Goal: Task Accomplishment & Management: Complete application form

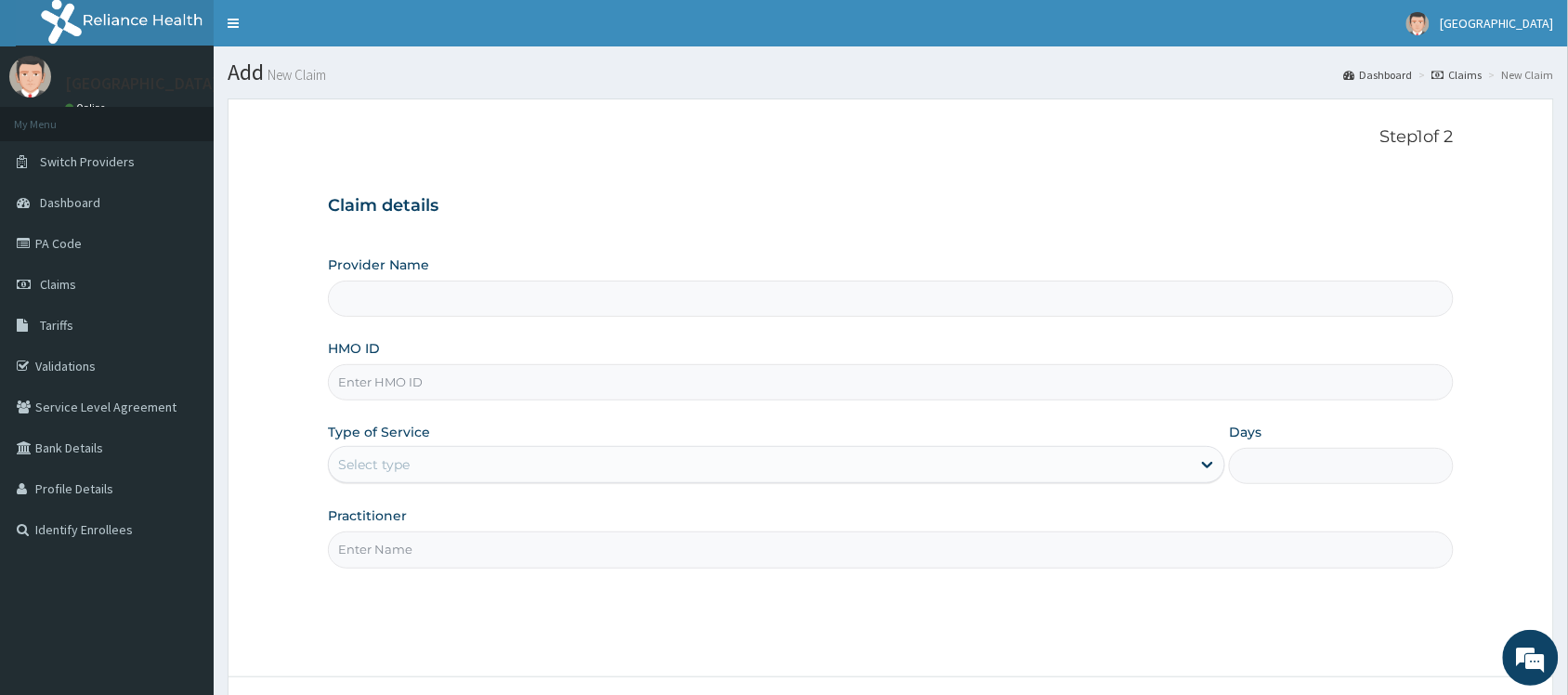
type input "MHN10017/B"
type input "Hamkad Hospital Nigeria Ltd."
type input "MHN10017/B"
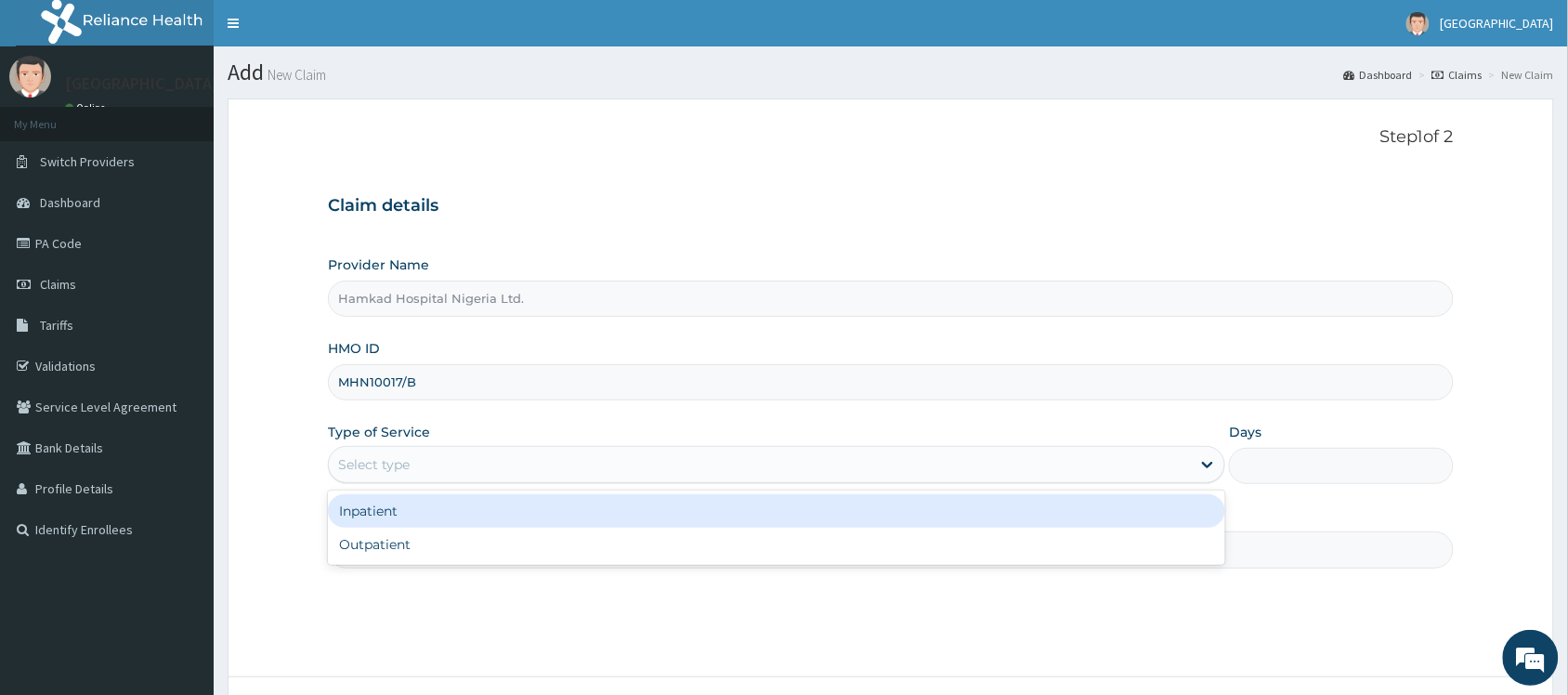
click at [458, 469] on div "Select type" at bounding box center [760, 465] width 862 height 30
click at [461, 517] on div "Inpatient" at bounding box center [777, 510] width 898 height 34
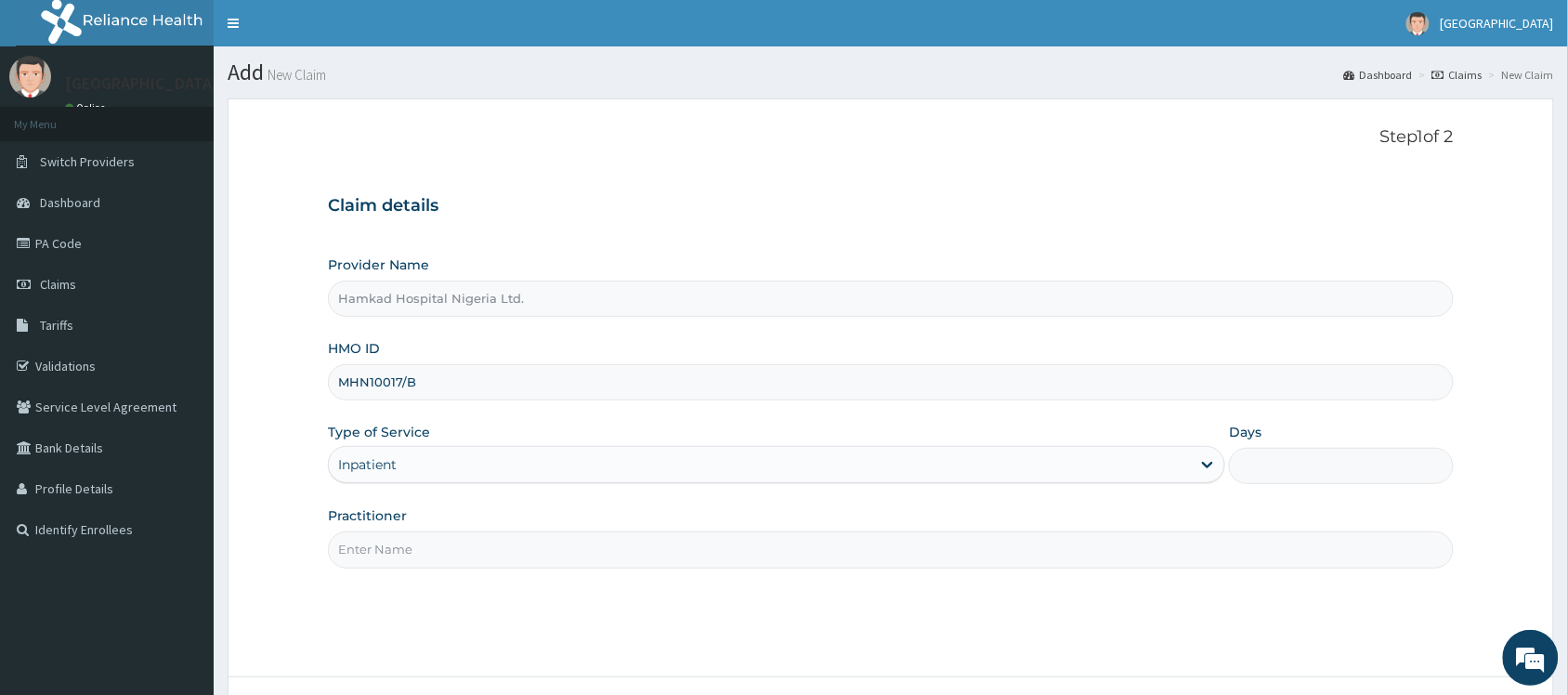
click at [428, 543] on input "Practitioner" at bounding box center [891, 549] width 1127 height 37
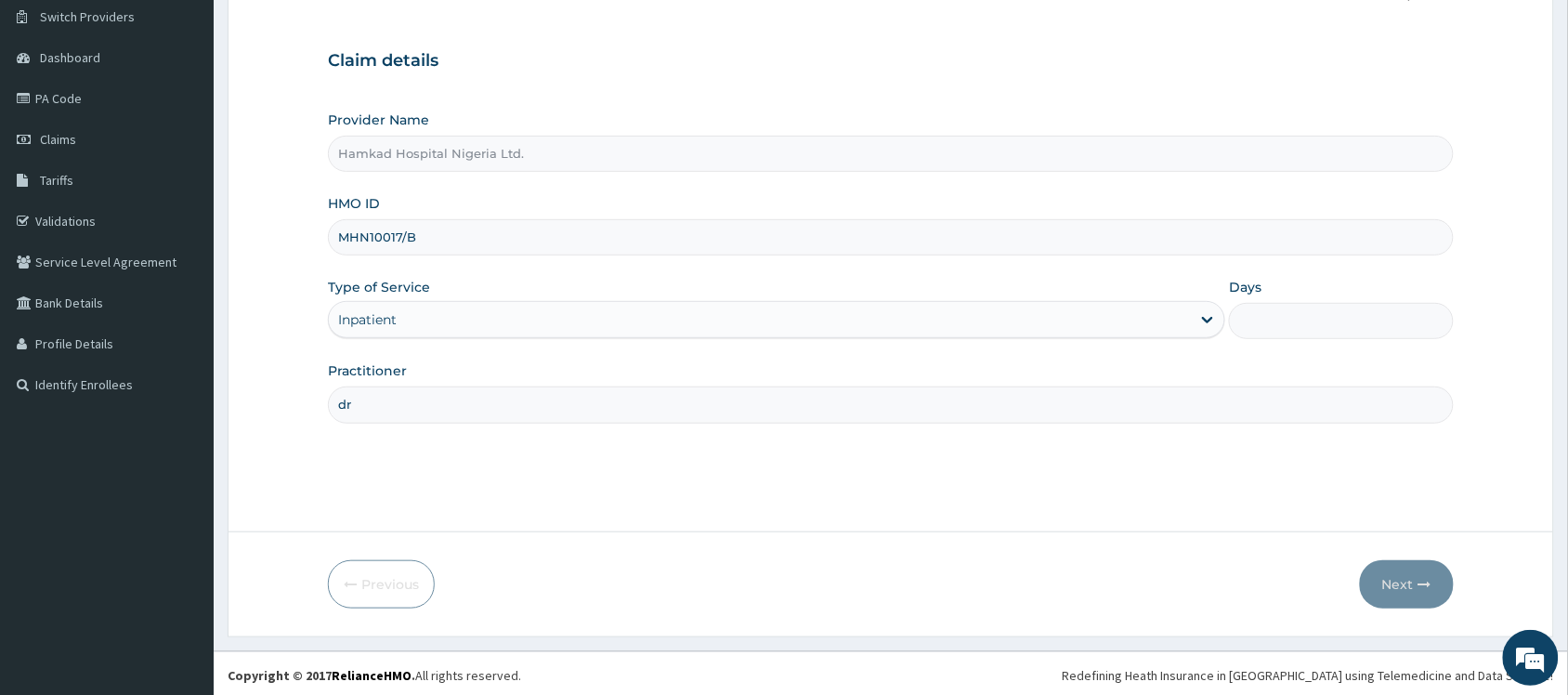
scroll to position [150, 0]
type input "dr"
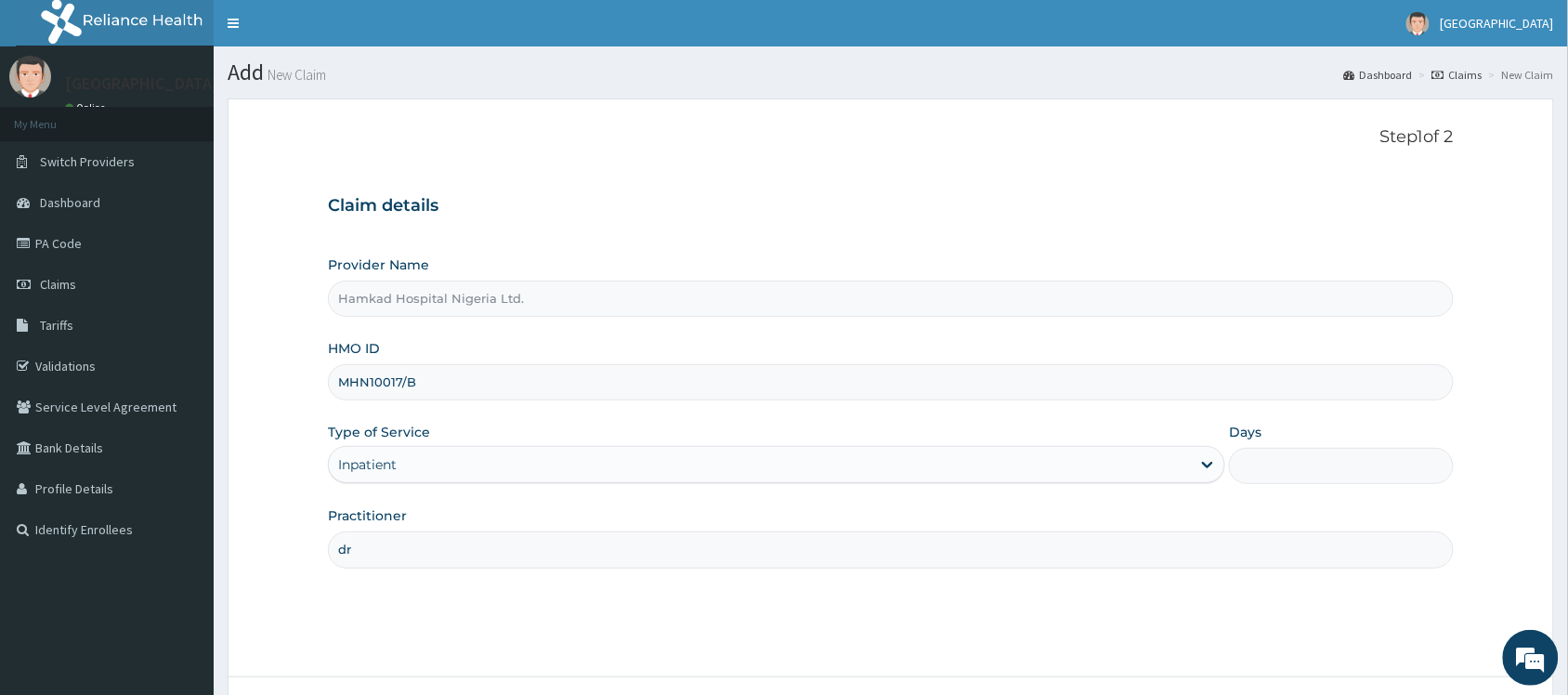
scroll to position [0, 0]
drag, startPoint x: 1292, startPoint y: 456, endPoint x: 1311, endPoint y: 466, distance: 21.5
click at [1298, 460] on input "Days" at bounding box center [1342, 466] width 225 height 37
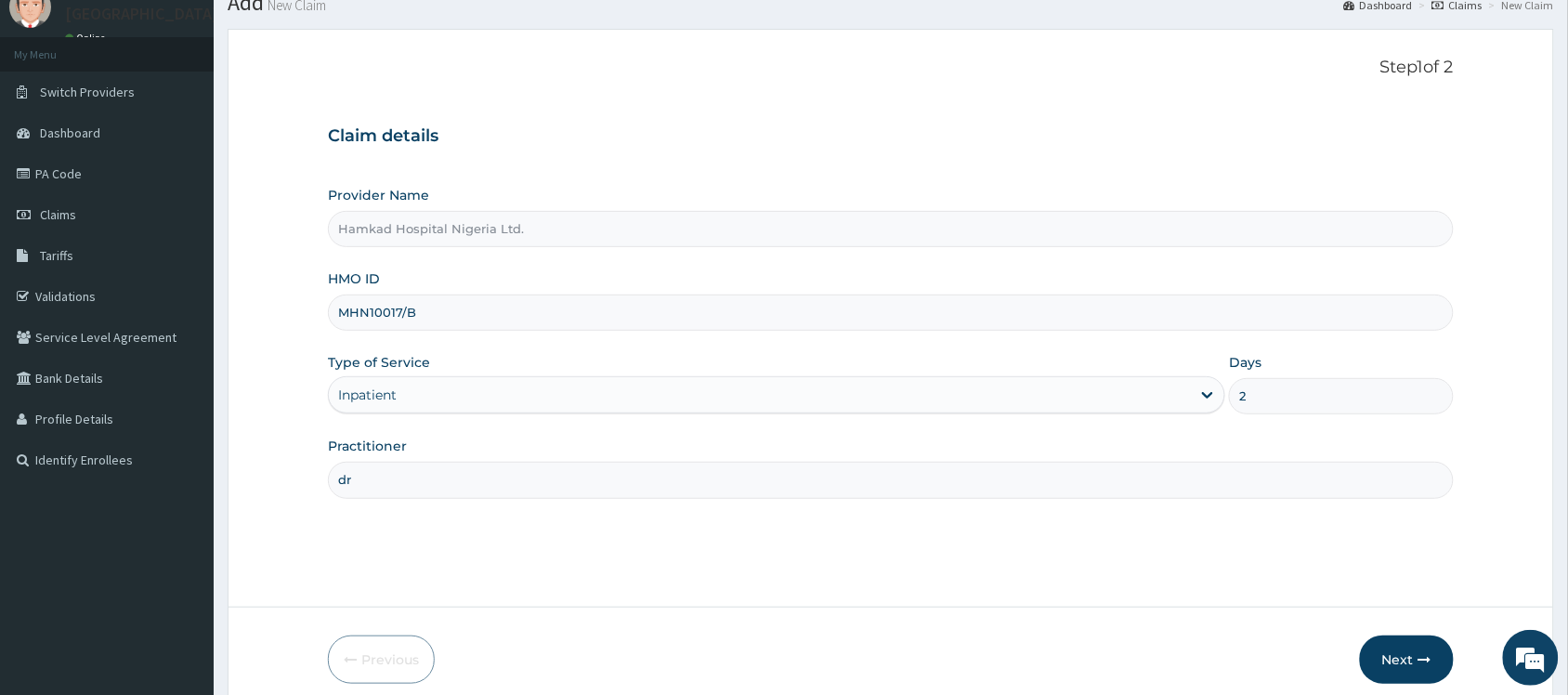
scroll to position [150, 0]
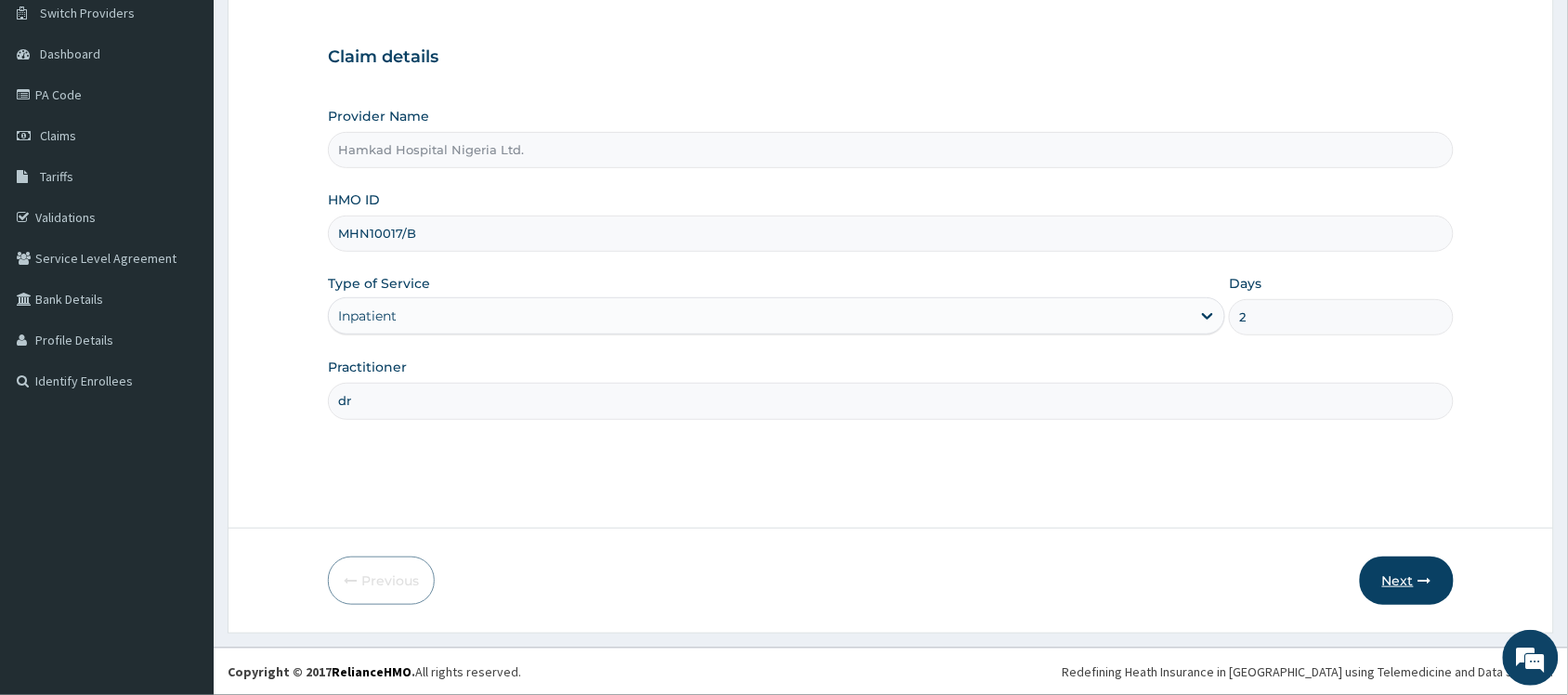
type input "2"
click at [1412, 581] on button "Next" at bounding box center [1407, 581] width 94 height 49
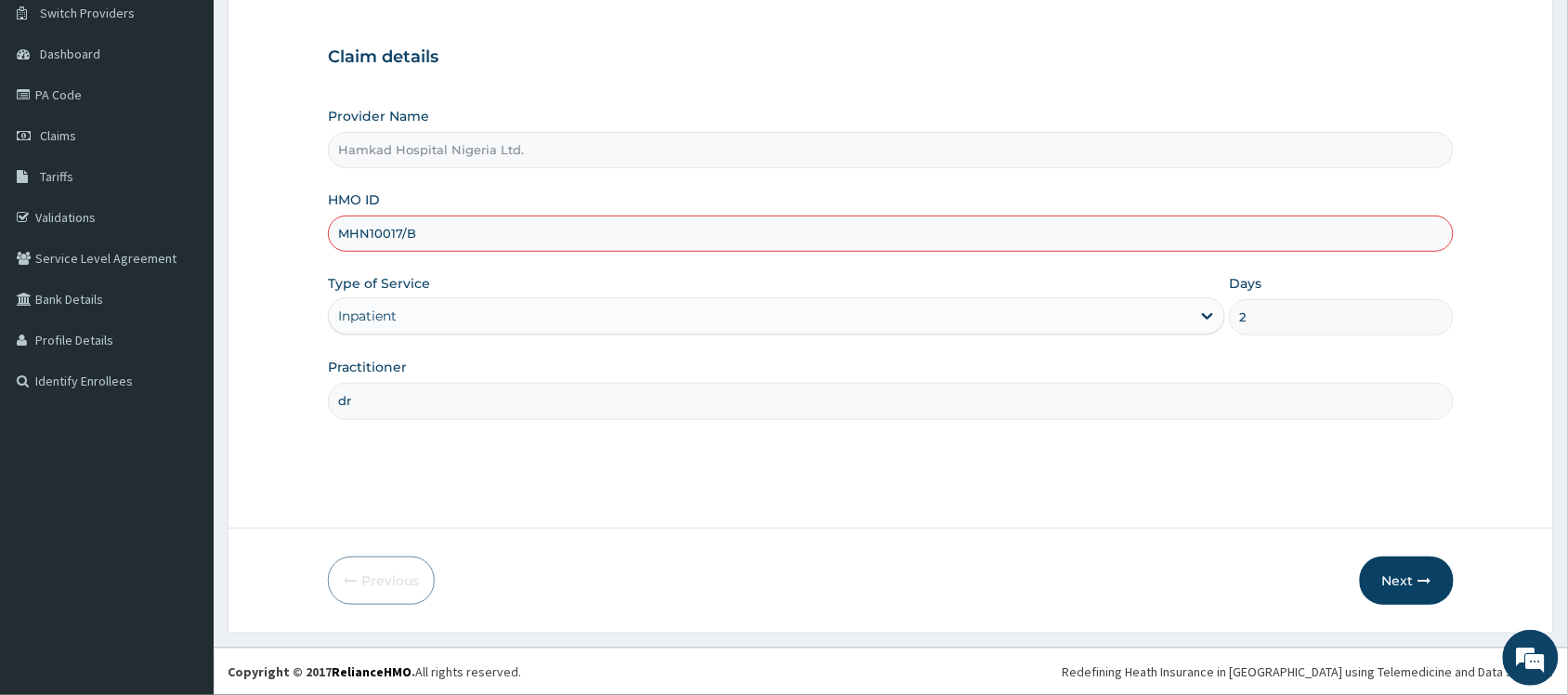
click at [366, 233] on input "MHN10017/B" at bounding box center [891, 233] width 1127 height 37
type input "MHN/10017/B"
click at [1418, 583] on button "Next" at bounding box center [1407, 581] width 94 height 49
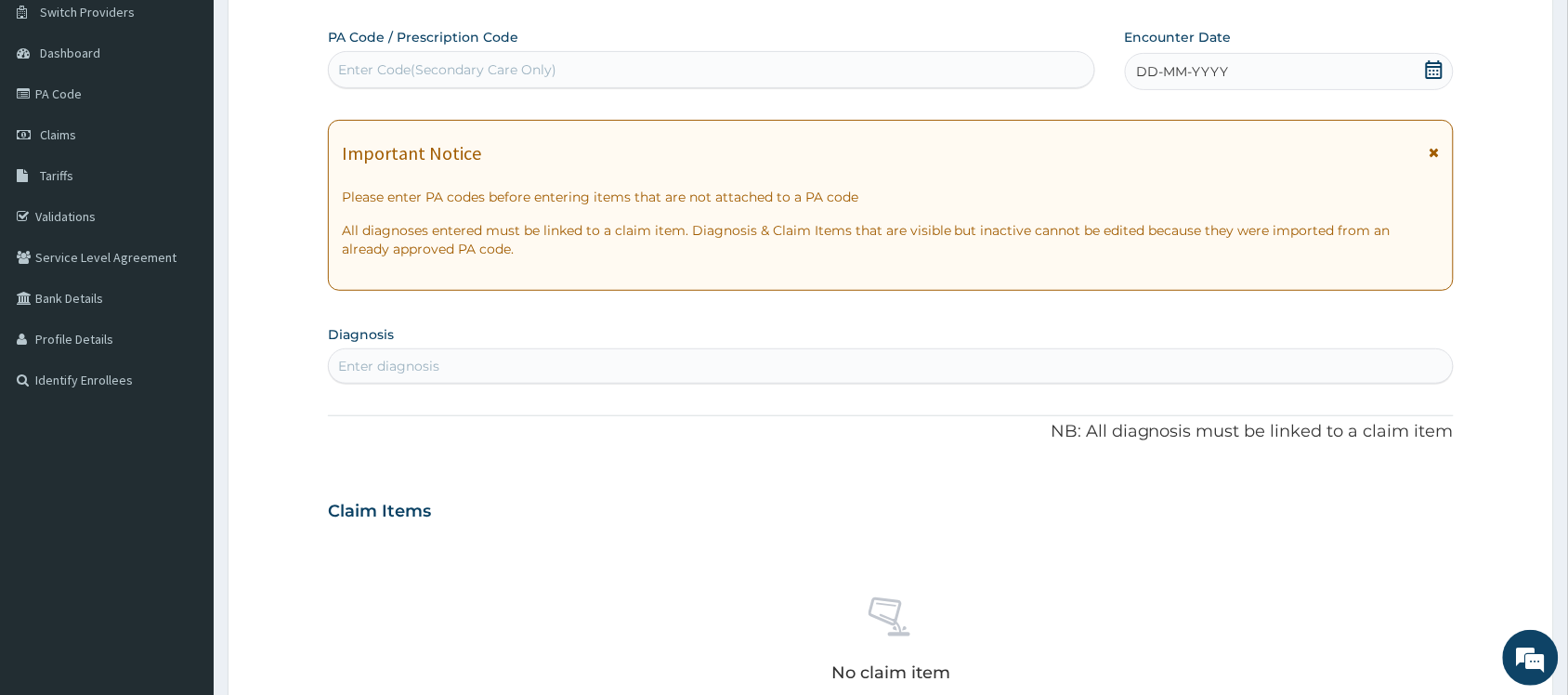
drag, startPoint x: 1431, startPoint y: 63, endPoint x: 1424, endPoint y: 81, distance: 19.3
click at [1432, 66] on icon at bounding box center [1435, 69] width 17 height 19
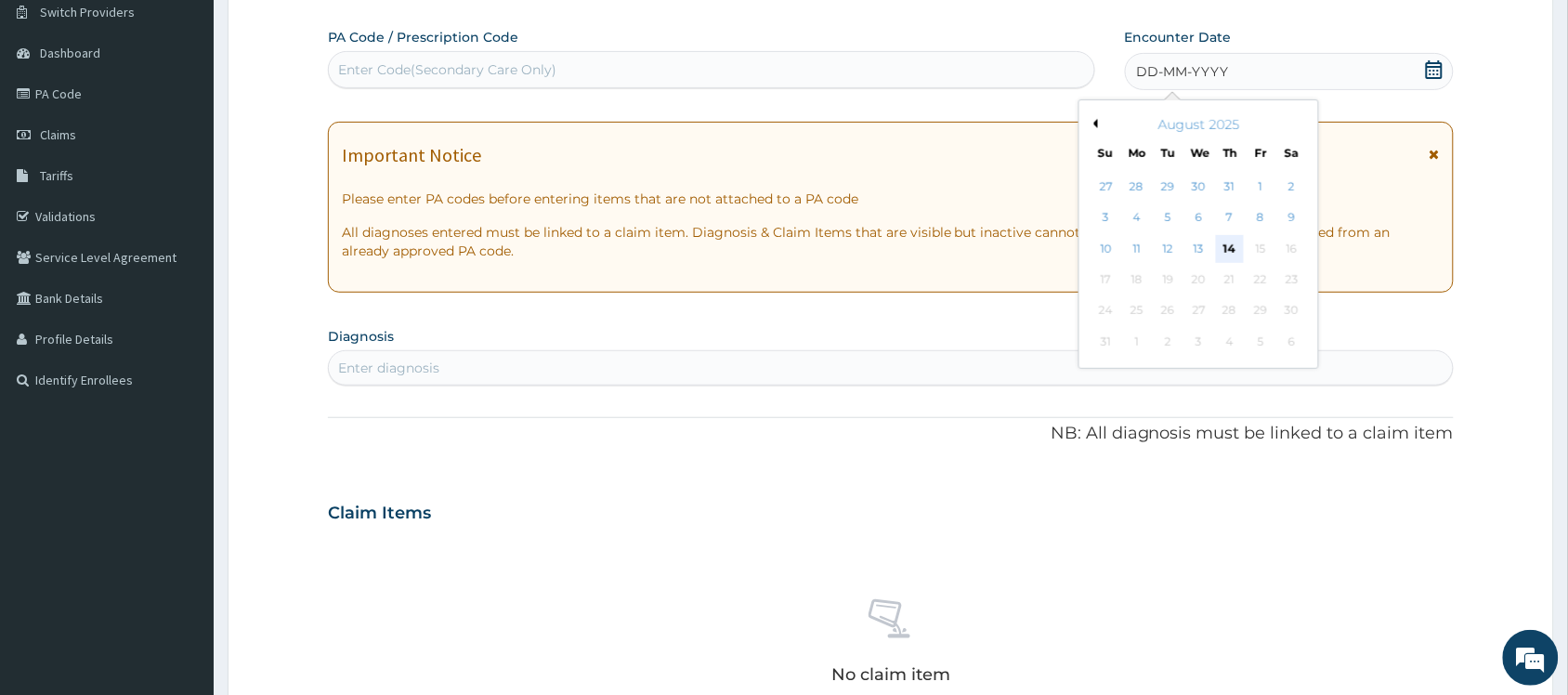
click at [1232, 256] on div "14" at bounding box center [1231, 249] width 28 height 28
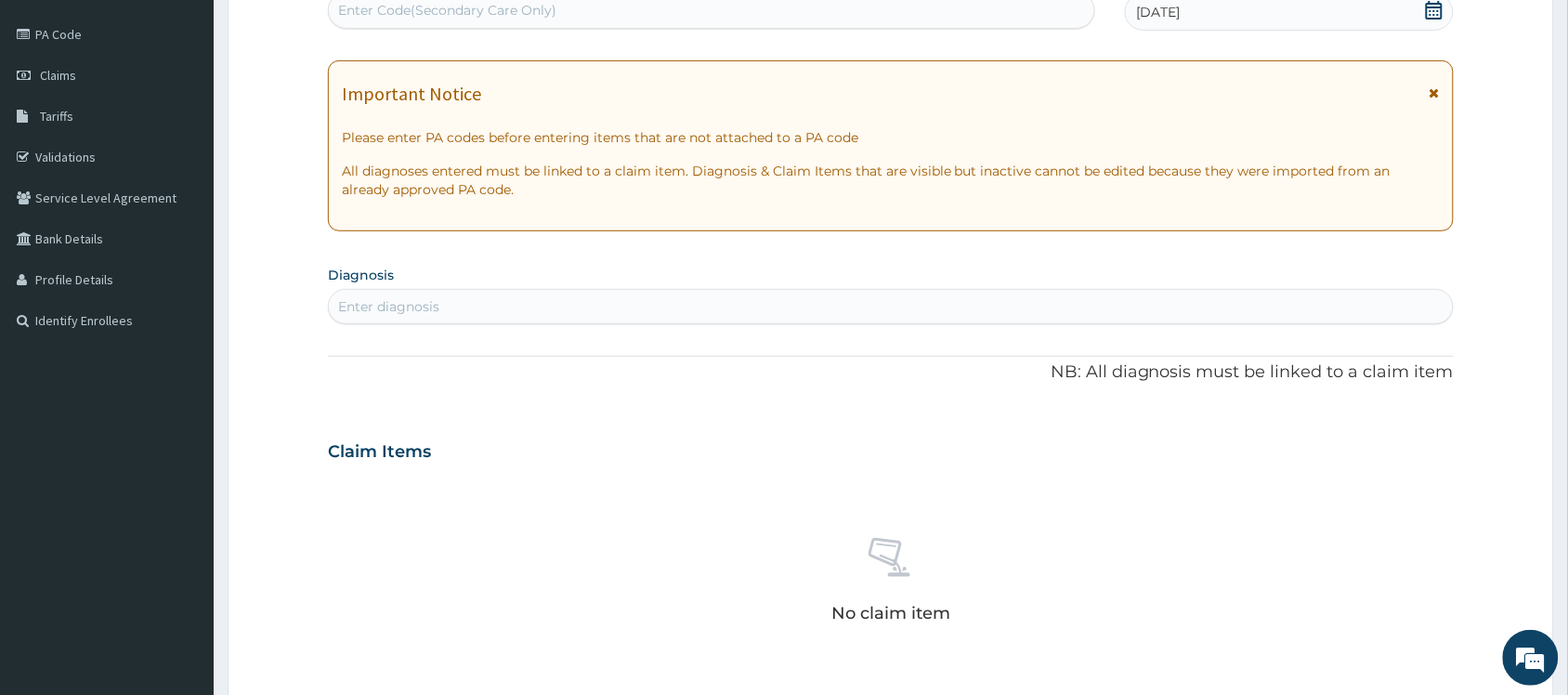
scroll to position [266, 0]
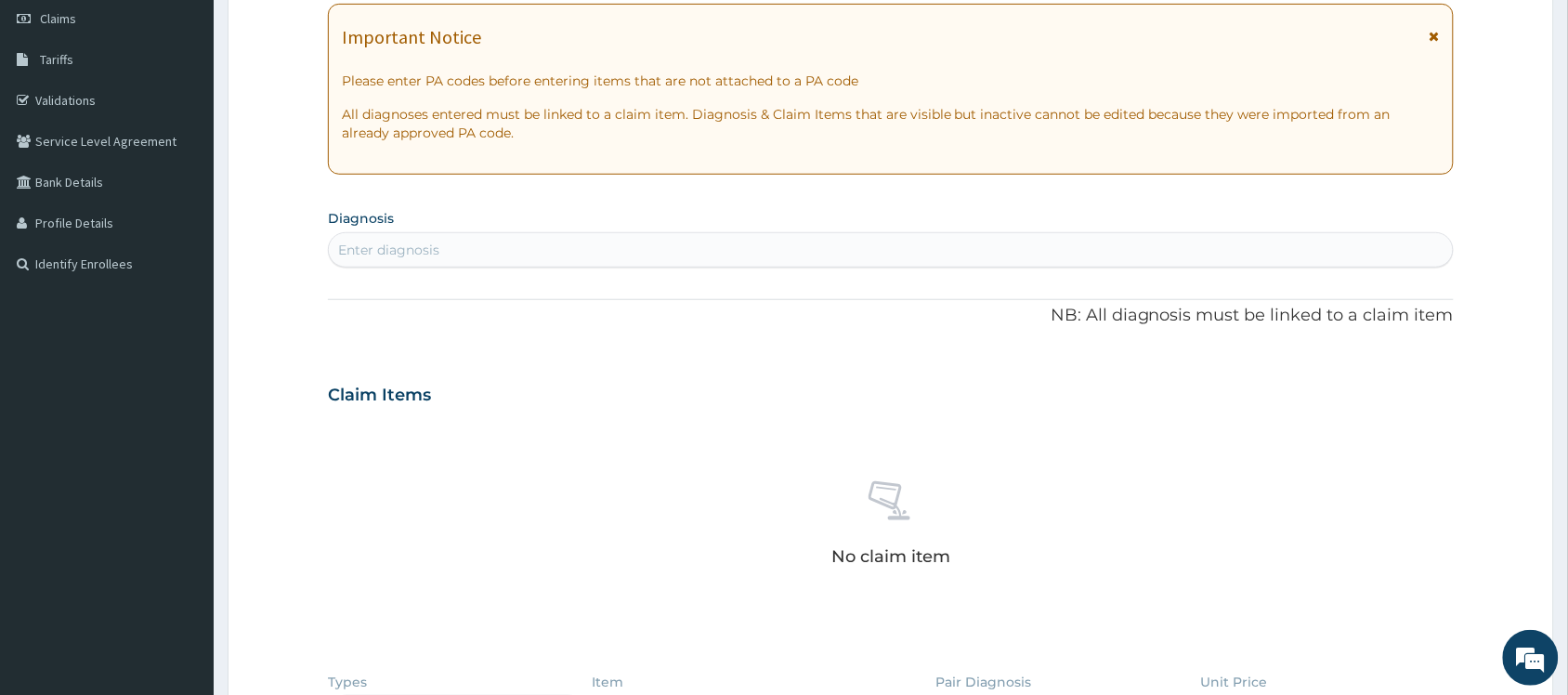
click at [514, 238] on div "Enter diagnosis" at bounding box center [891, 250] width 1125 height 30
type input "[MEDICAL_DATA]"
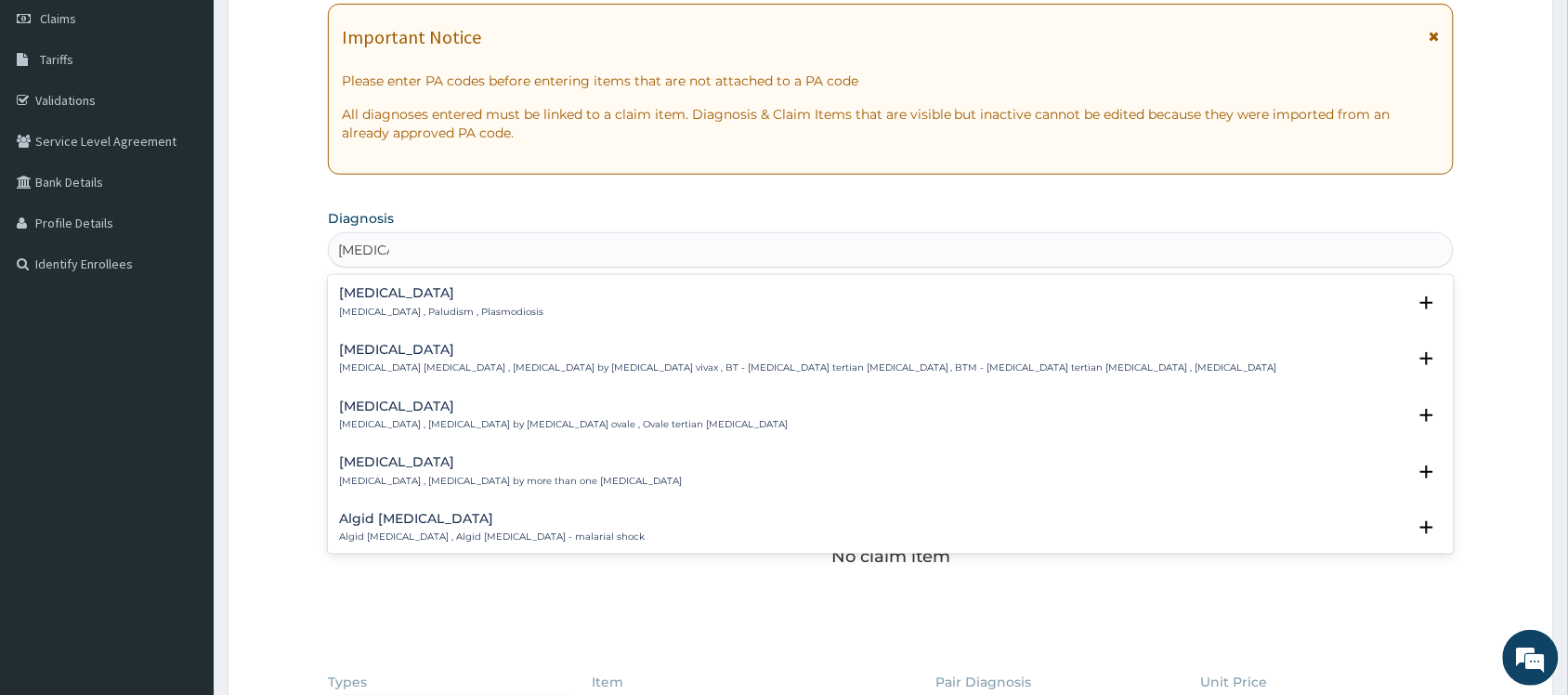
click at [364, 306] on p "[MEDICAL_DATA] , Paludism , Plasmodiosis" at bounding box center [441, 312] width 204 height 13
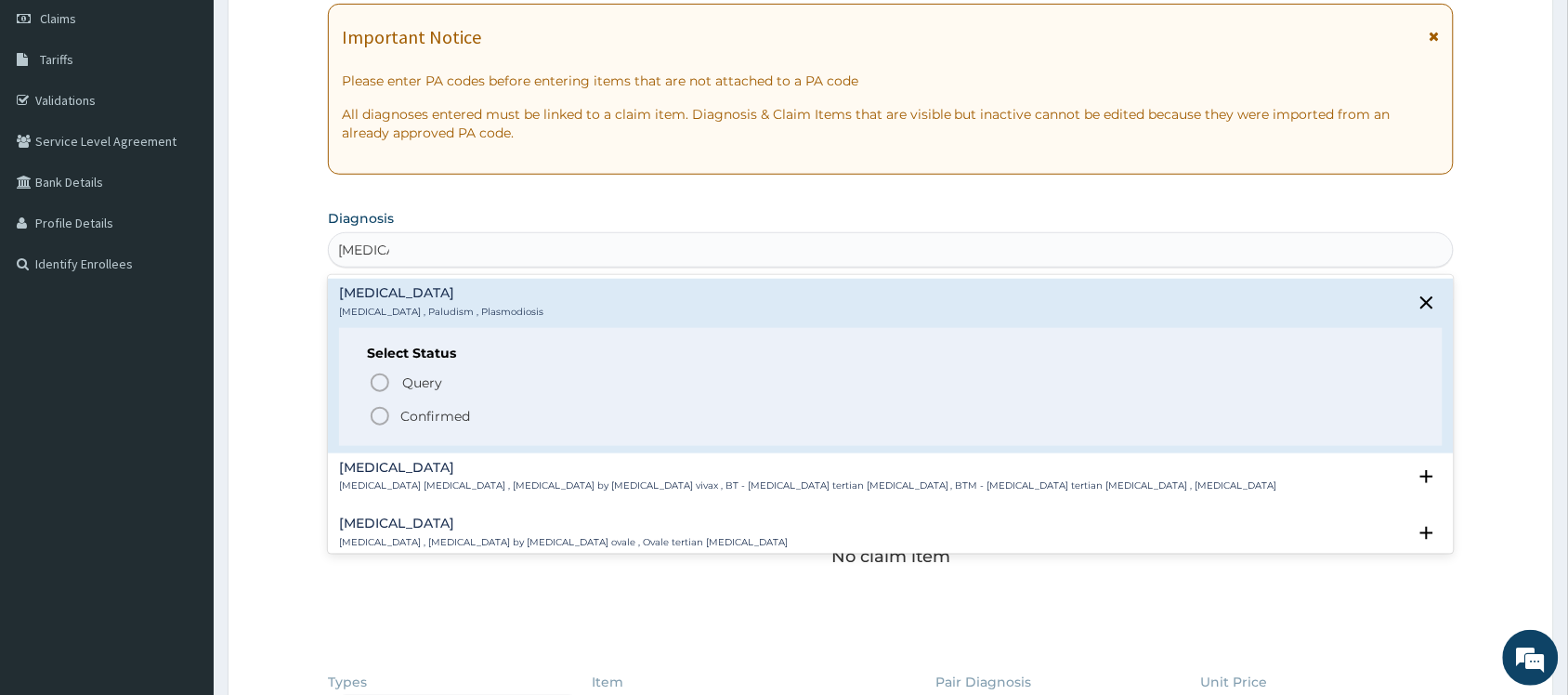
click at [381, 414] on icon "status option filled" at bounding box center [381, 416] width 22 height 22
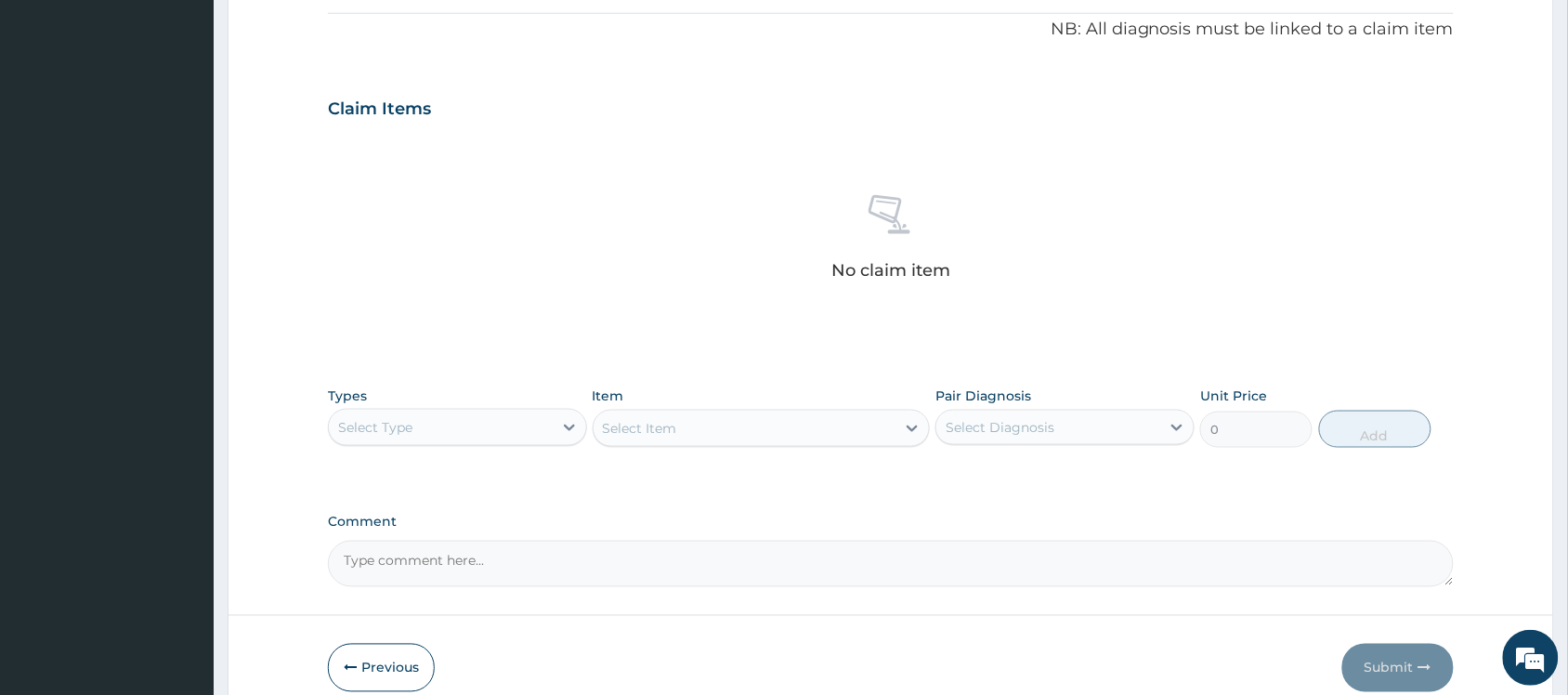
scroll to position [645, 0]
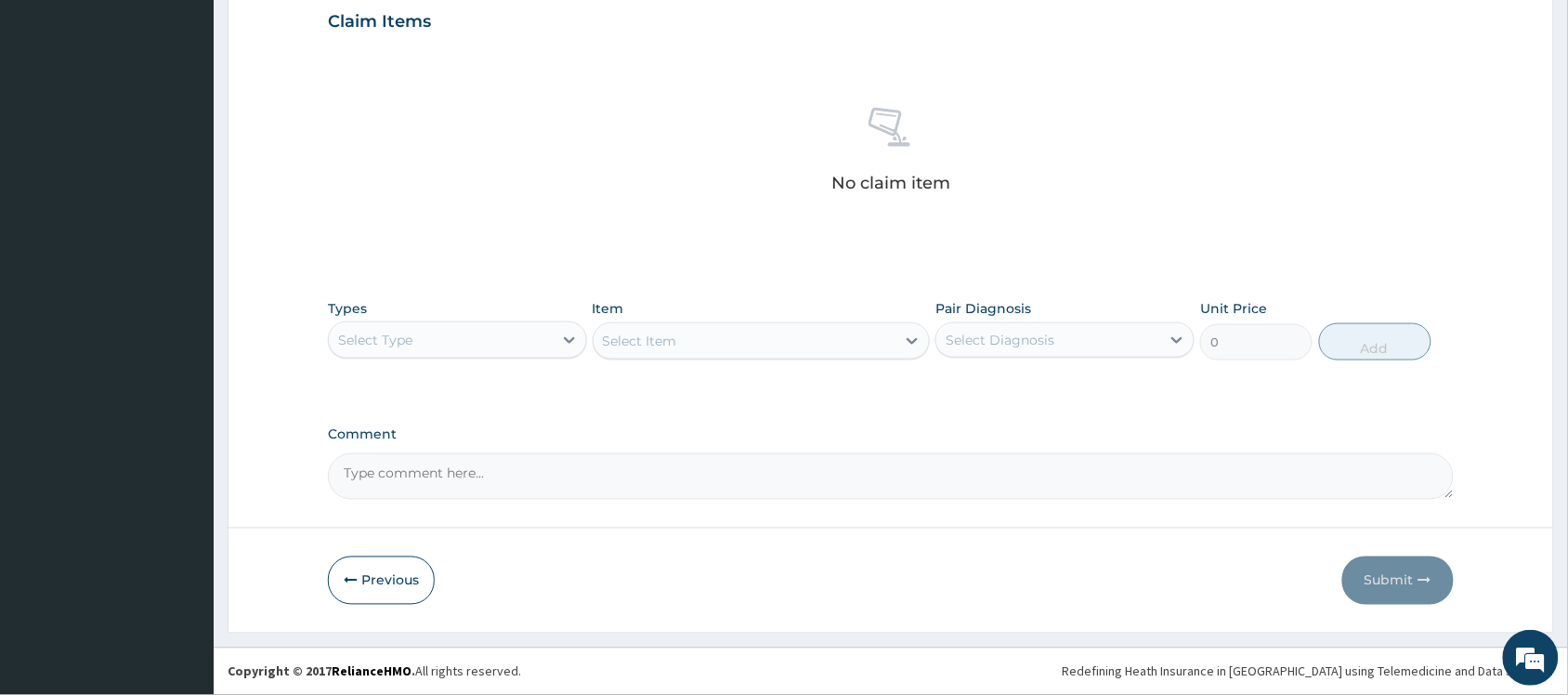
click at [400, 342] on div "Select Type" at bounding box center [375, 340] width 74 height 19
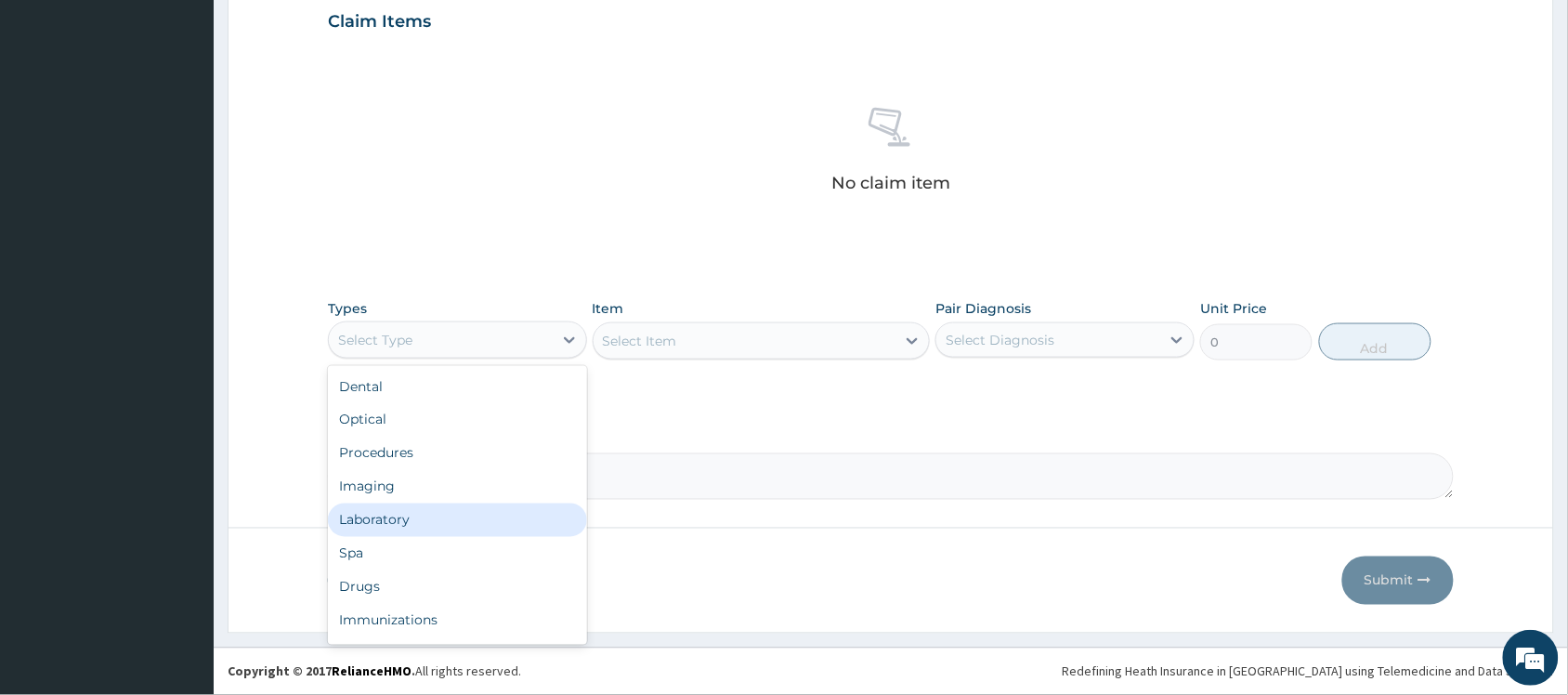
scroll to position [62, 0]
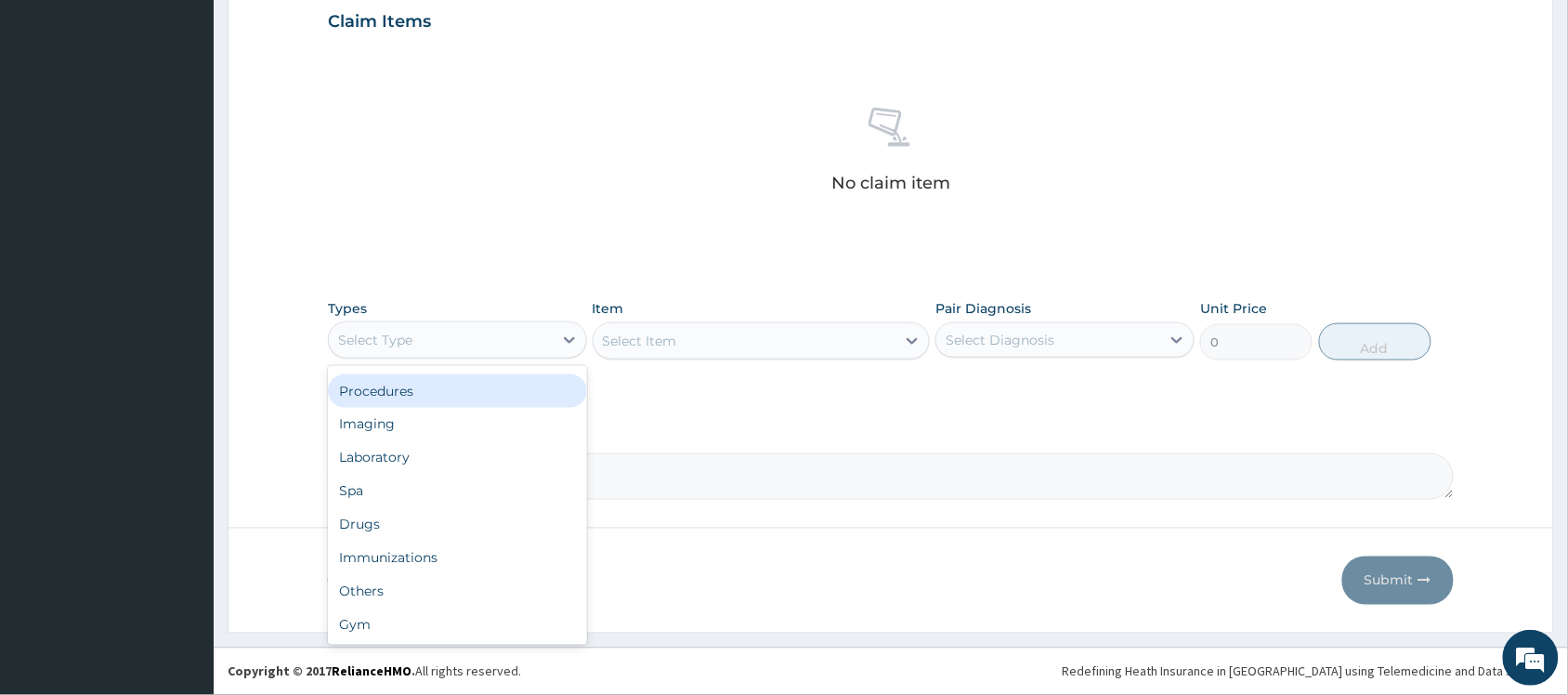
click at [433, 396] on div "Procedures" at bounding box center [457, 392] width 260 height 34
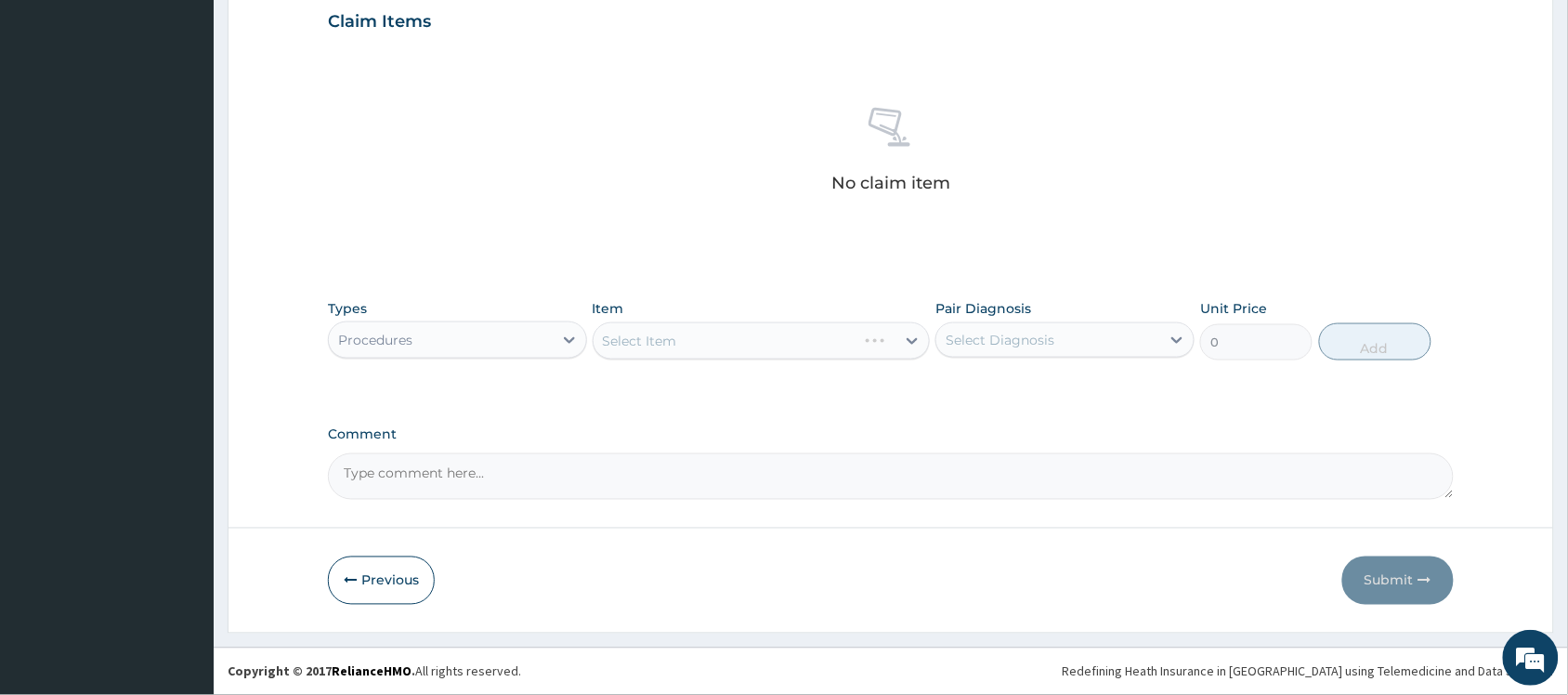
click at [650, 340] on div "Select Item" at bounding box center [761, 341] width 338 height 37
click at [642, 354] on div "Select Item" at bounding box center [761, 341] width 338 height 37
click at [646, 348] on div "Select Item" at bounding box center [639, 341] width 74 height 19
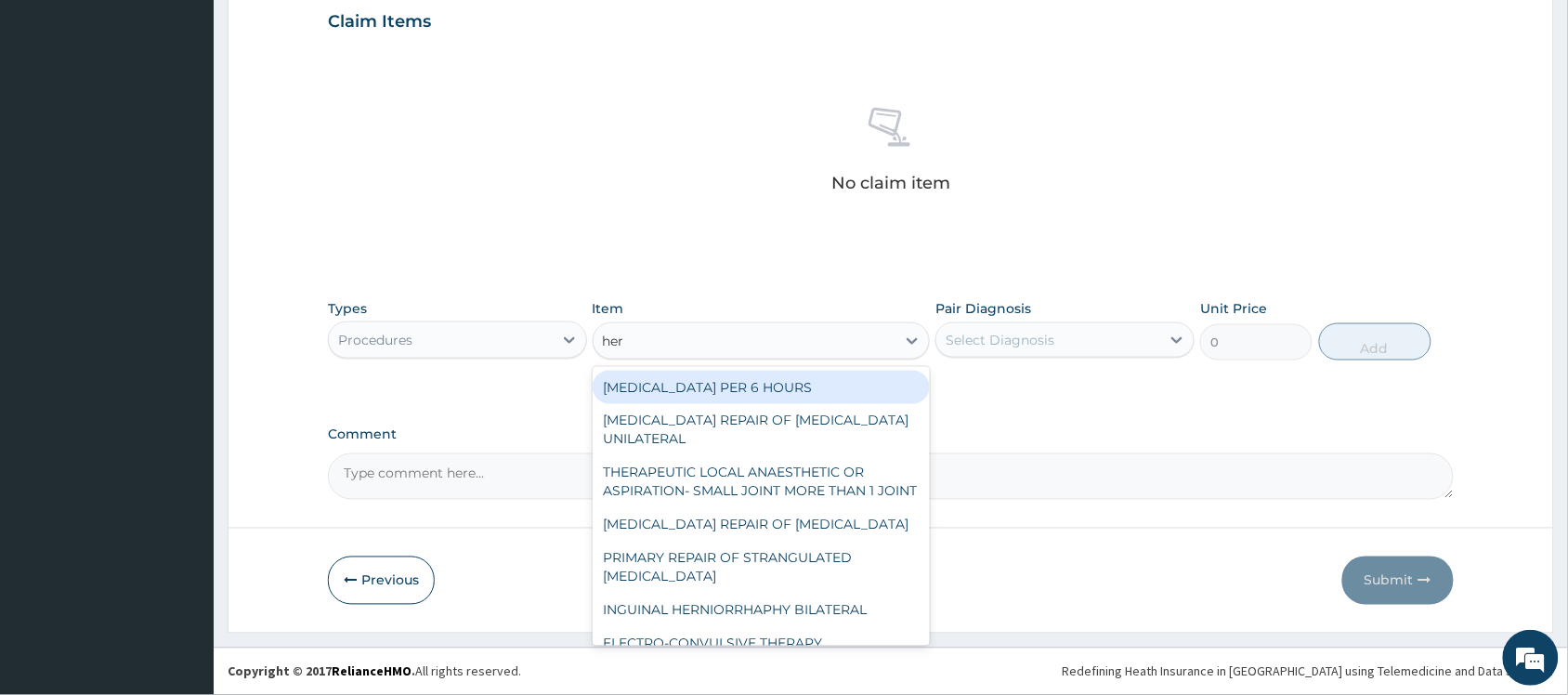
type input "[PERSON_NAME]"
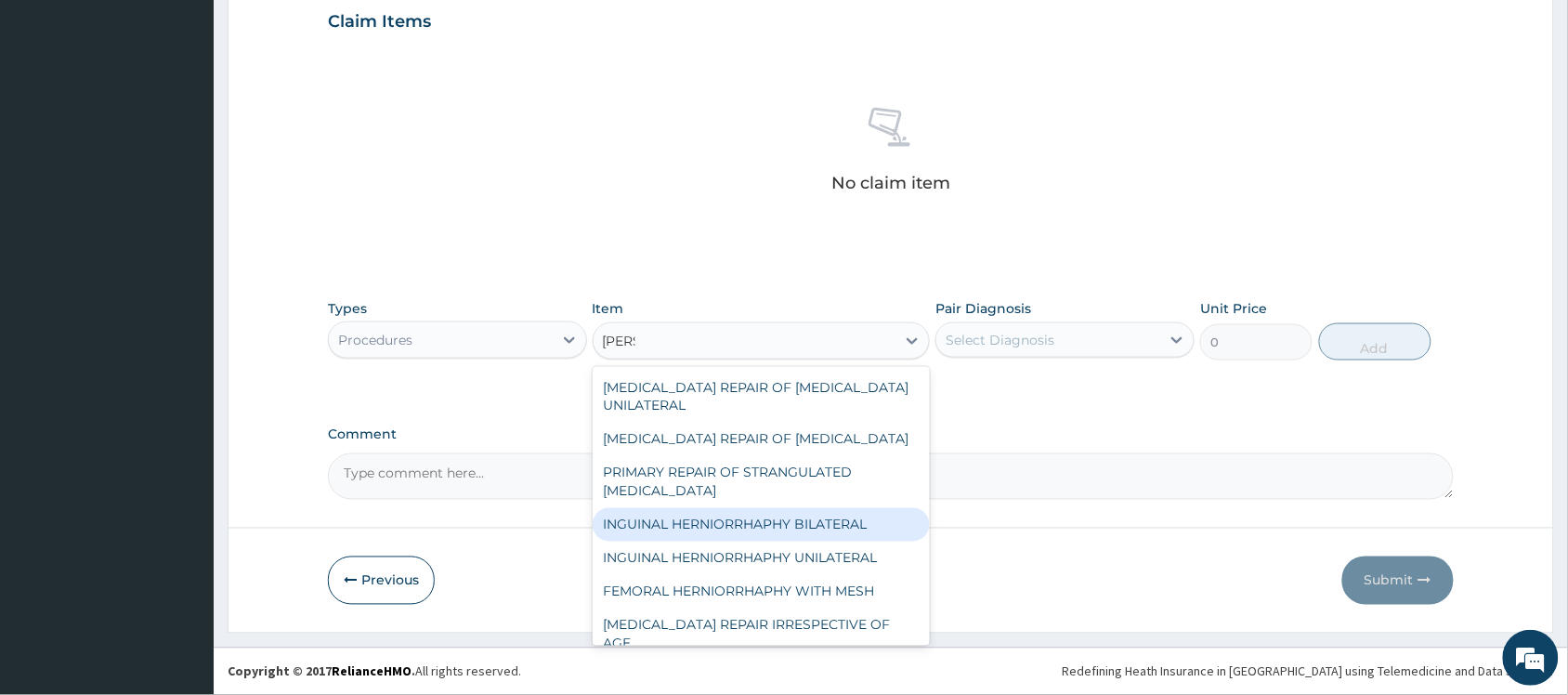
click at [797, 541] on div "INGUINAL HERNIORRHAPHY BILATERAL" at bounding box center [761, 525] width 338 height 34
type input "240000"
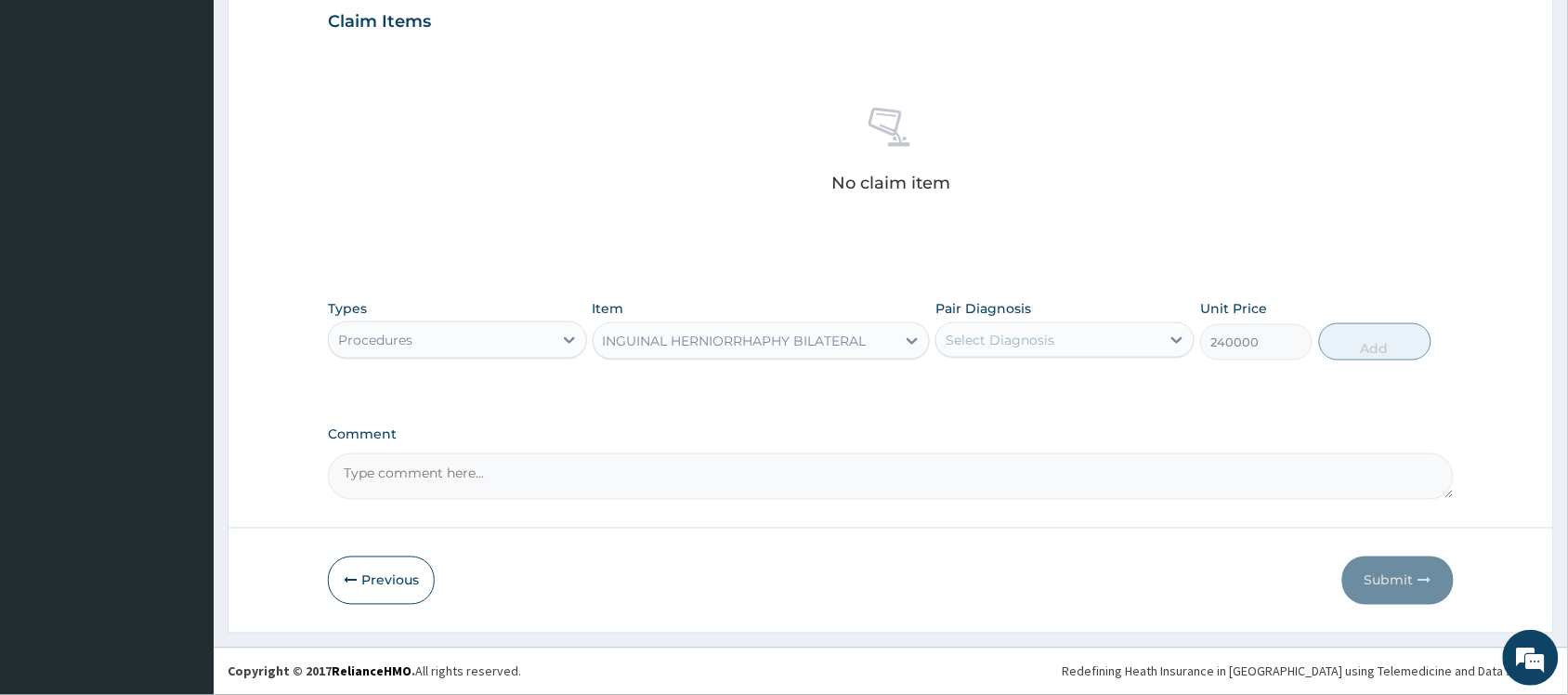
click at [681, 340] on div "INGUINAL HERNIORRHAPHY BILATERAL" at bounding box center [735, 341] width 264 height 19
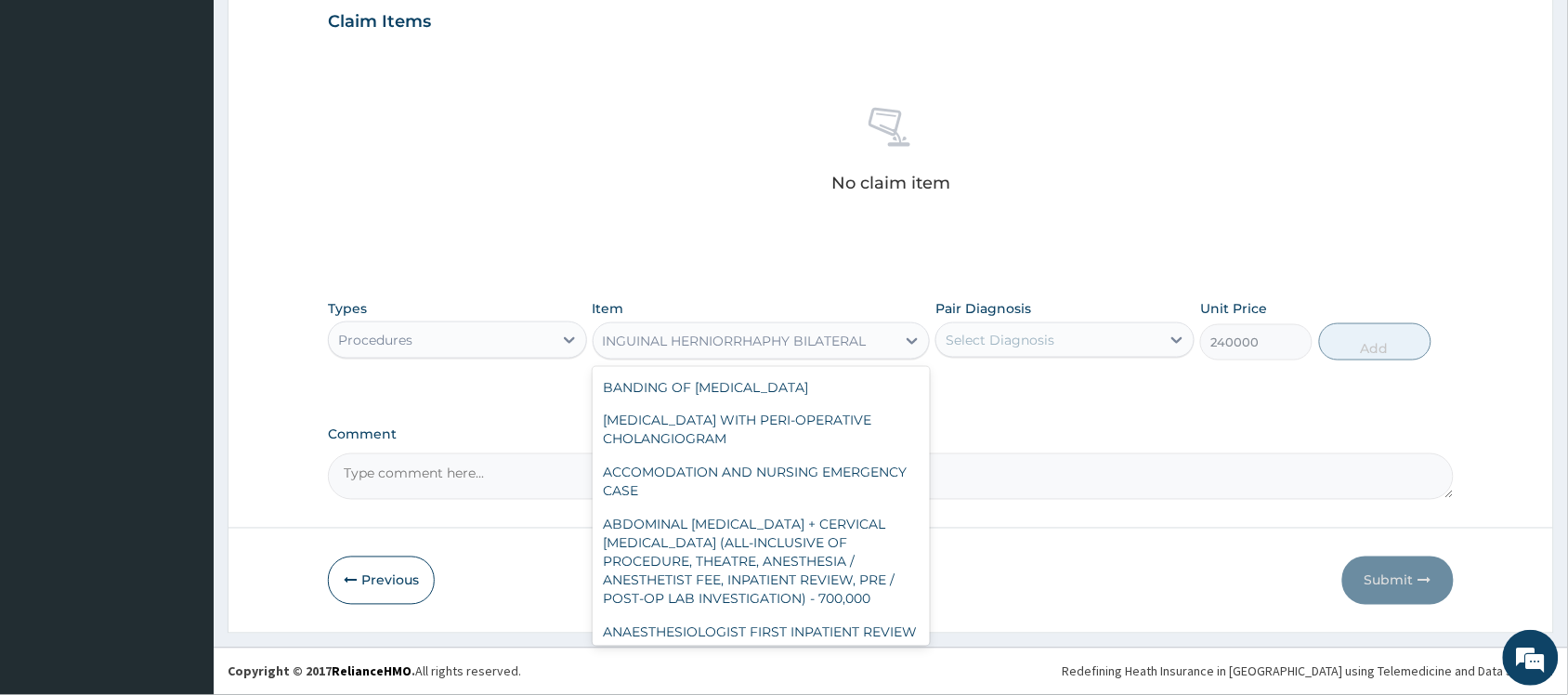
scroll to position [5100, 0]
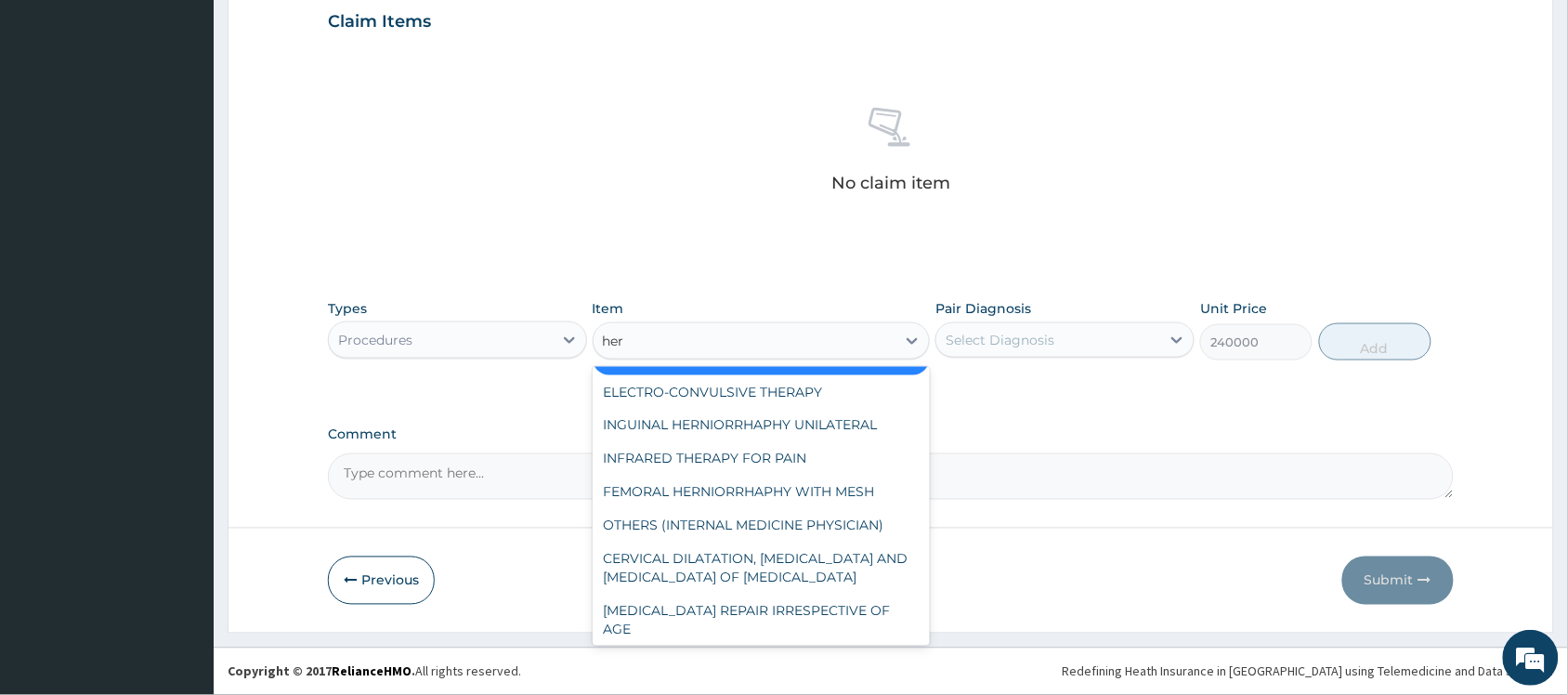
type input "[PERSON_NAME]"
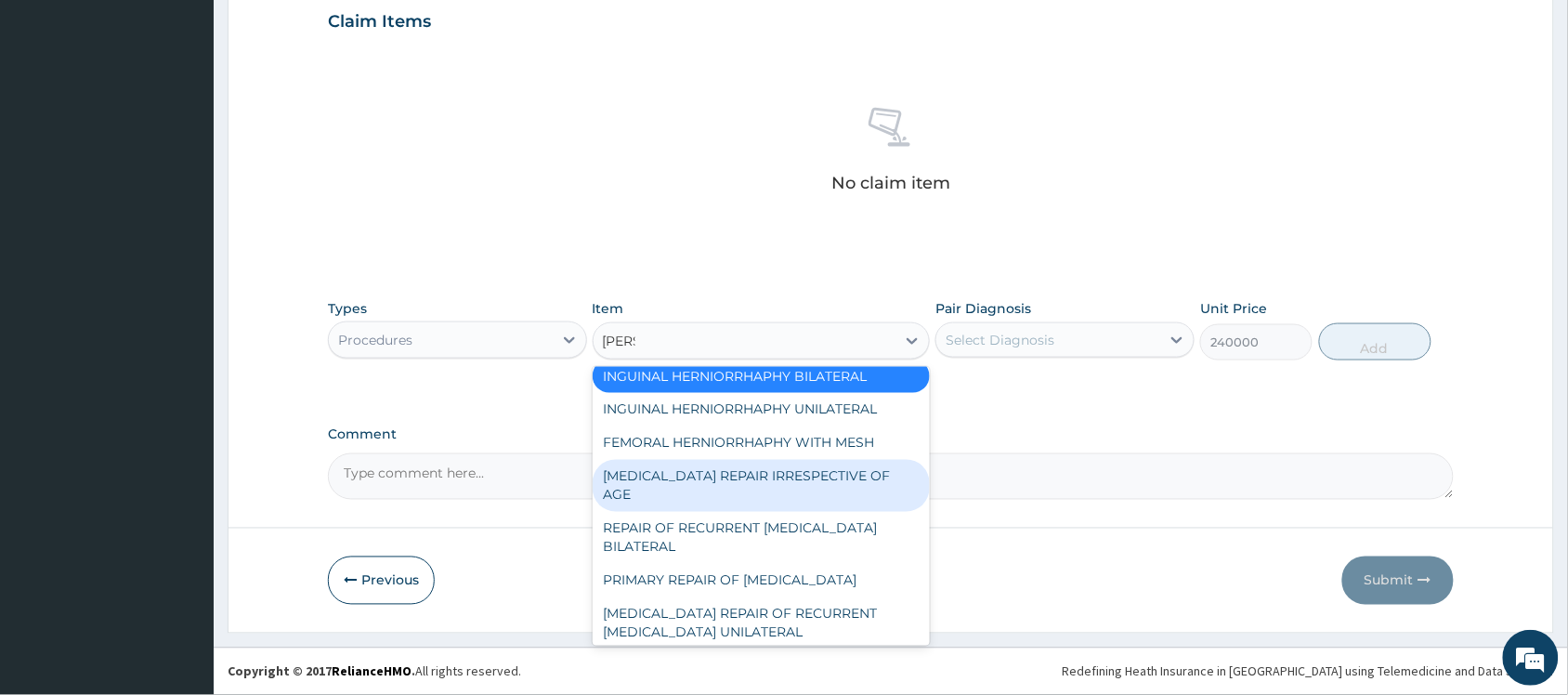
click at [724, 501] on div "[MEDICAL_DATA] REPAIR IRRESPECTIVE OF AGE" at bounding box center [761, 486] width 338 height 52
type input "105600"
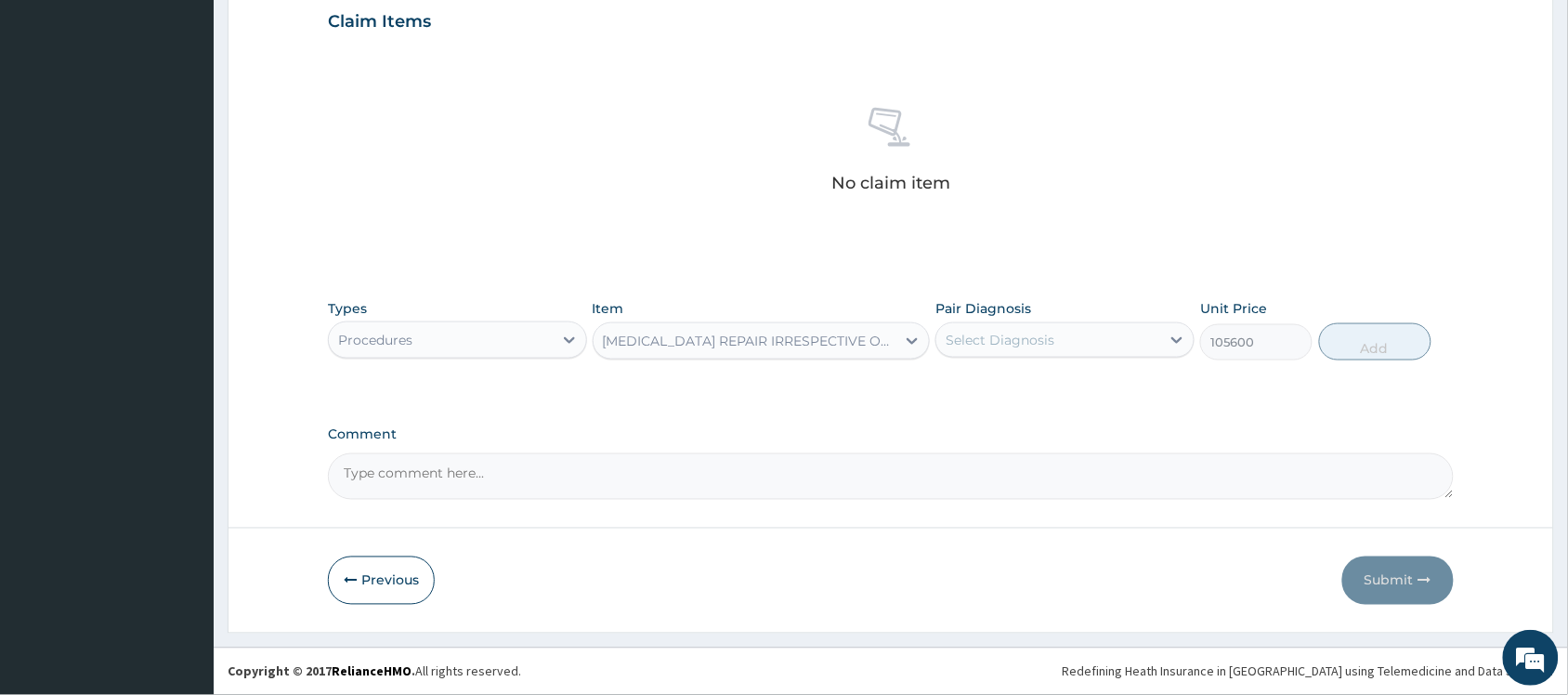
click at [690, 344] on div "[MEDICAL_DATA] REPAIR IRRESPECTIVE OF AGE" at bounding box center [750, 341] width 295 height 19
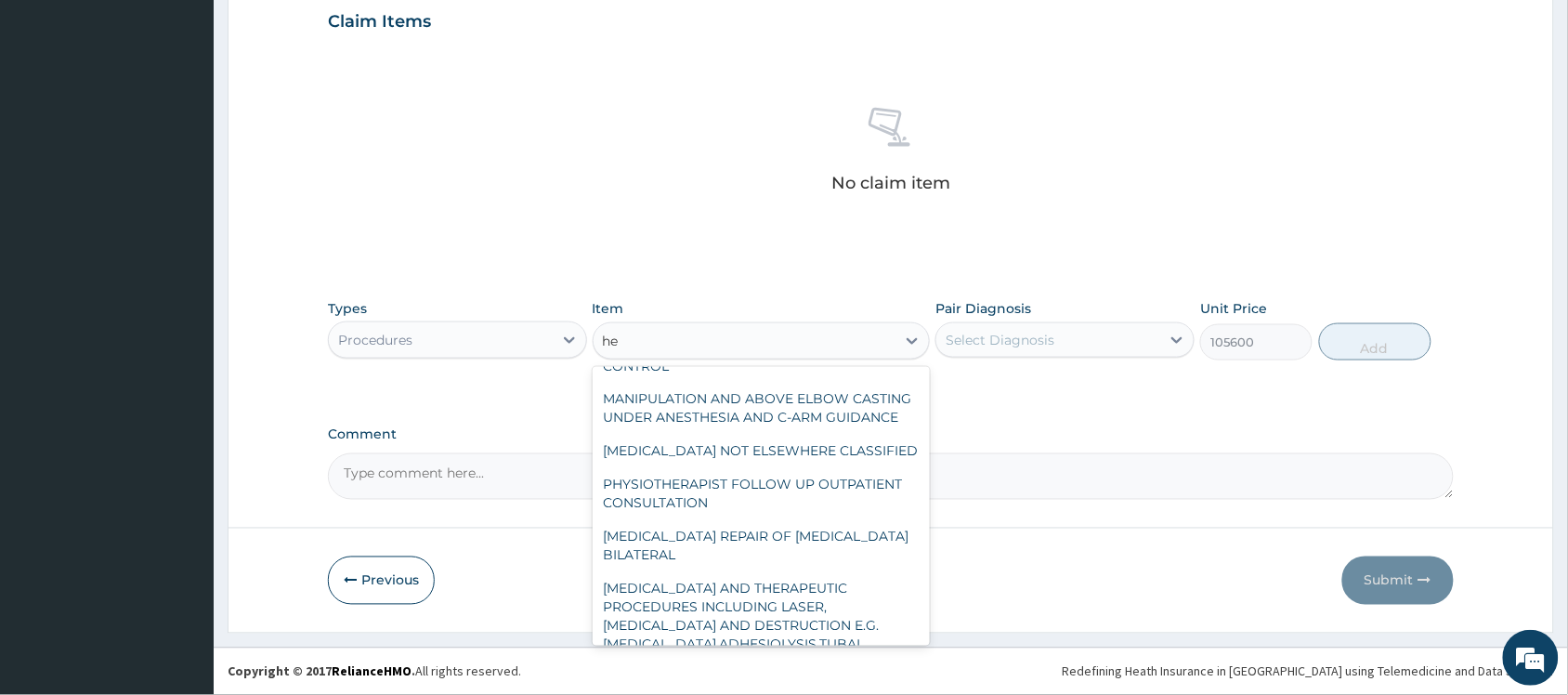
scroll to position [1590, 0]
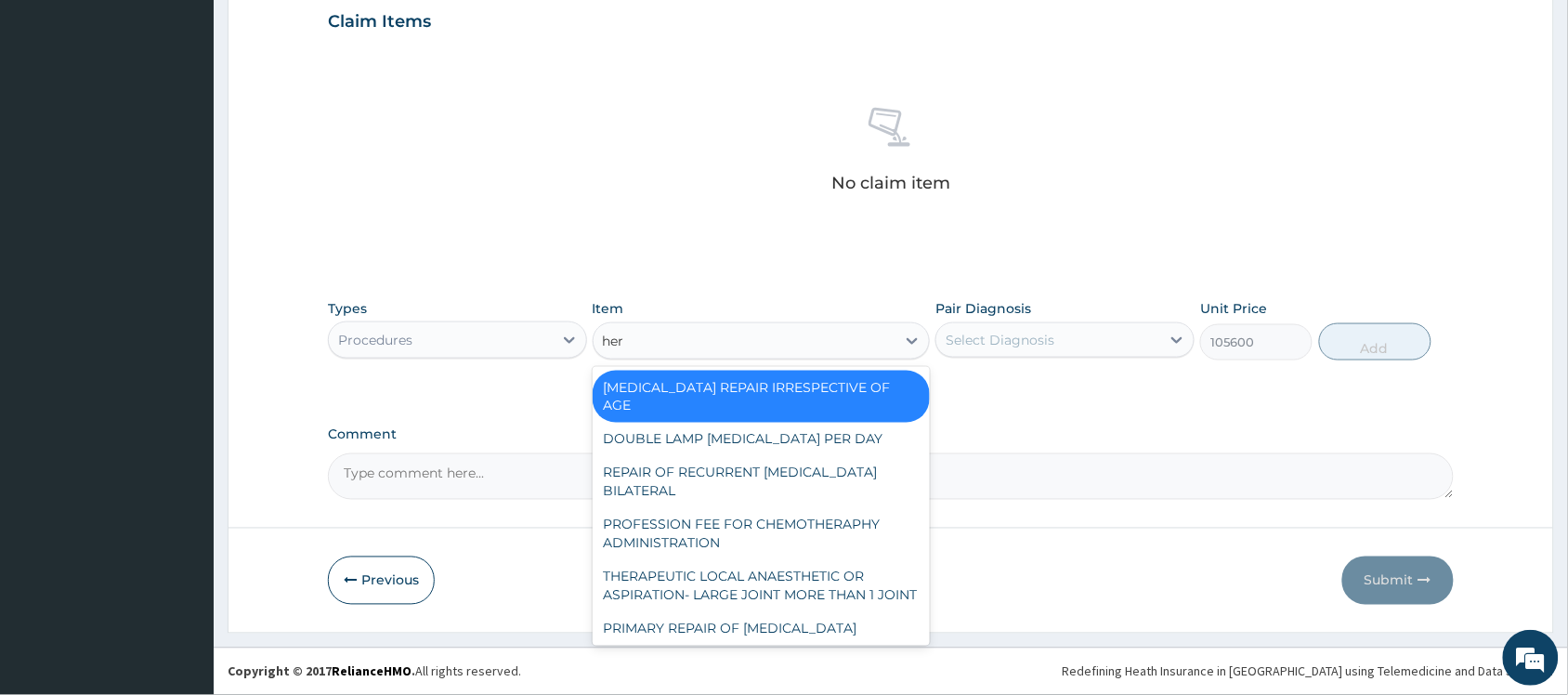
type input "[PERSON_NAME]"
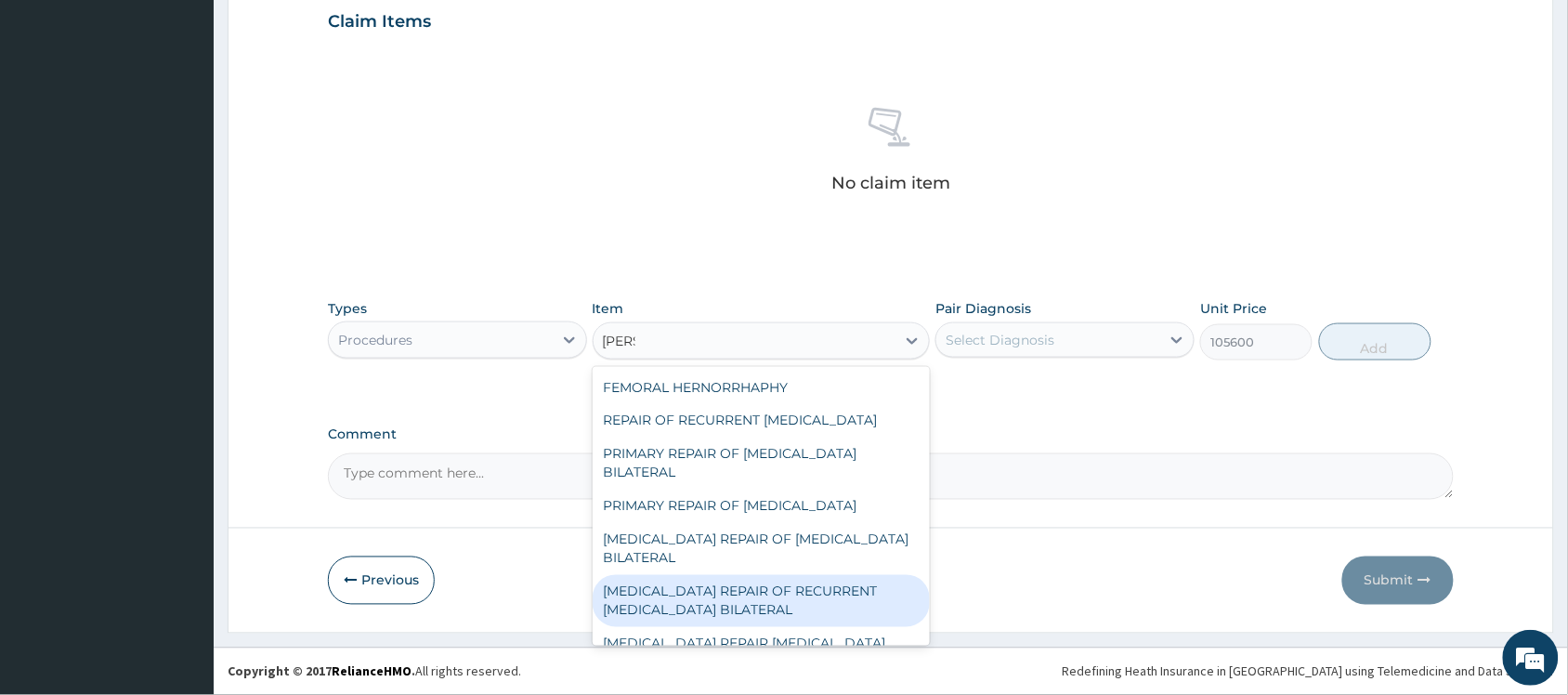
scroll to position [772, 0]
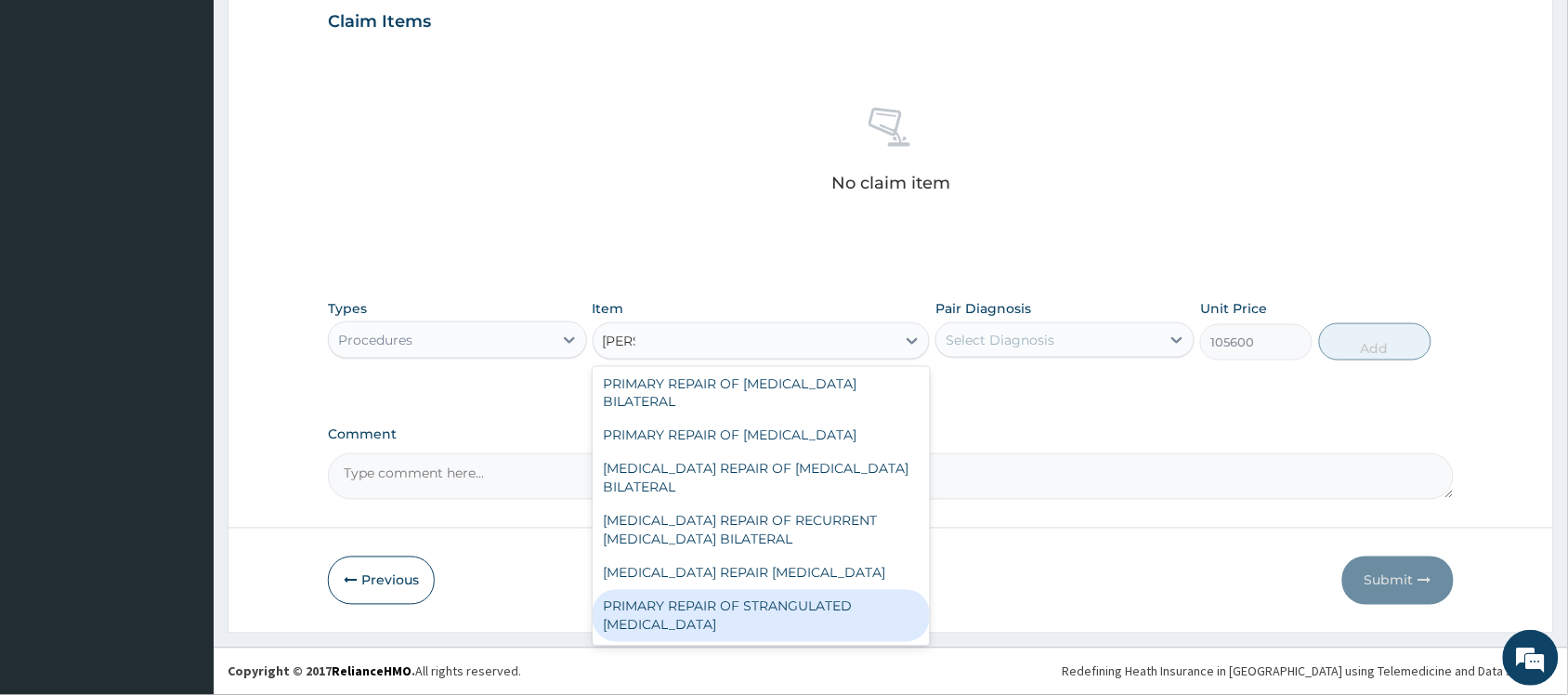
click at [760, 613] on div "PRIMARY REPAIR OF STRANGULATED [MEDICAL_DATA]" at bounding box center [761, 616] width 338 height 52
type input "216000"
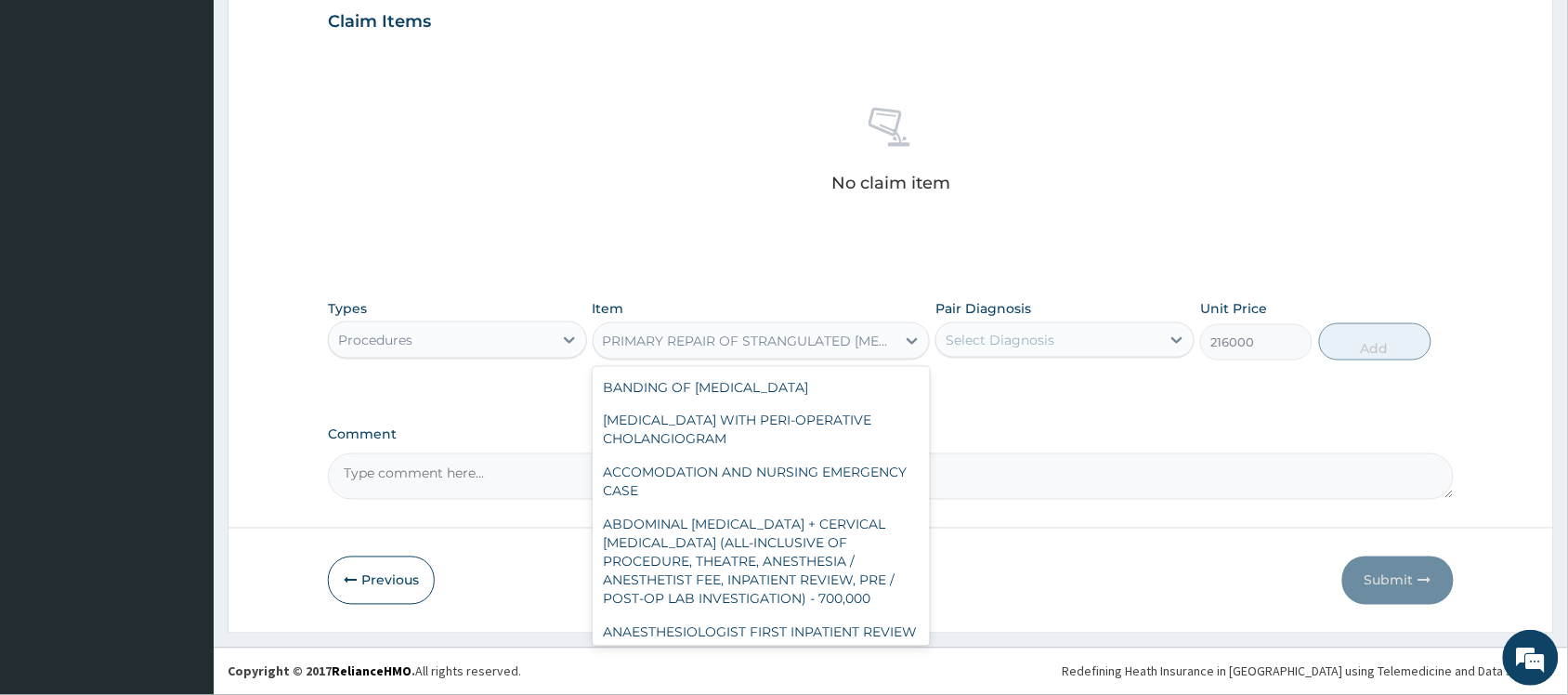
click at [707, 339] on div "PRIMARY REPAIR OF STRANGULATED [MEDICAL_DATA]" at bounding box center [750, 341] width 295 height 19
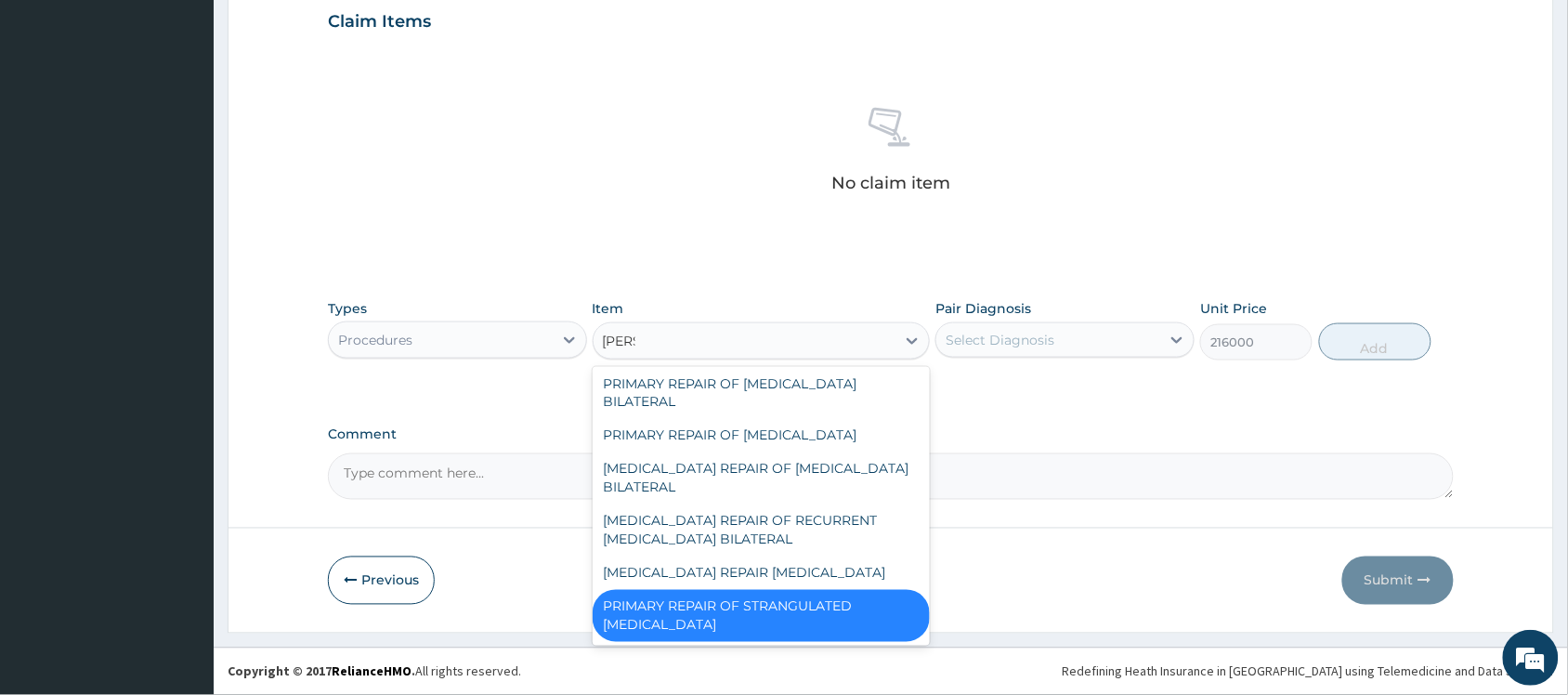
type input "herni"
click at [700, 574] on div "[MEDICAL_DATA] REPAIR [MEDICAL_DATA]" at bounding box center [761, 573] width 338 height 34
type input "132000"
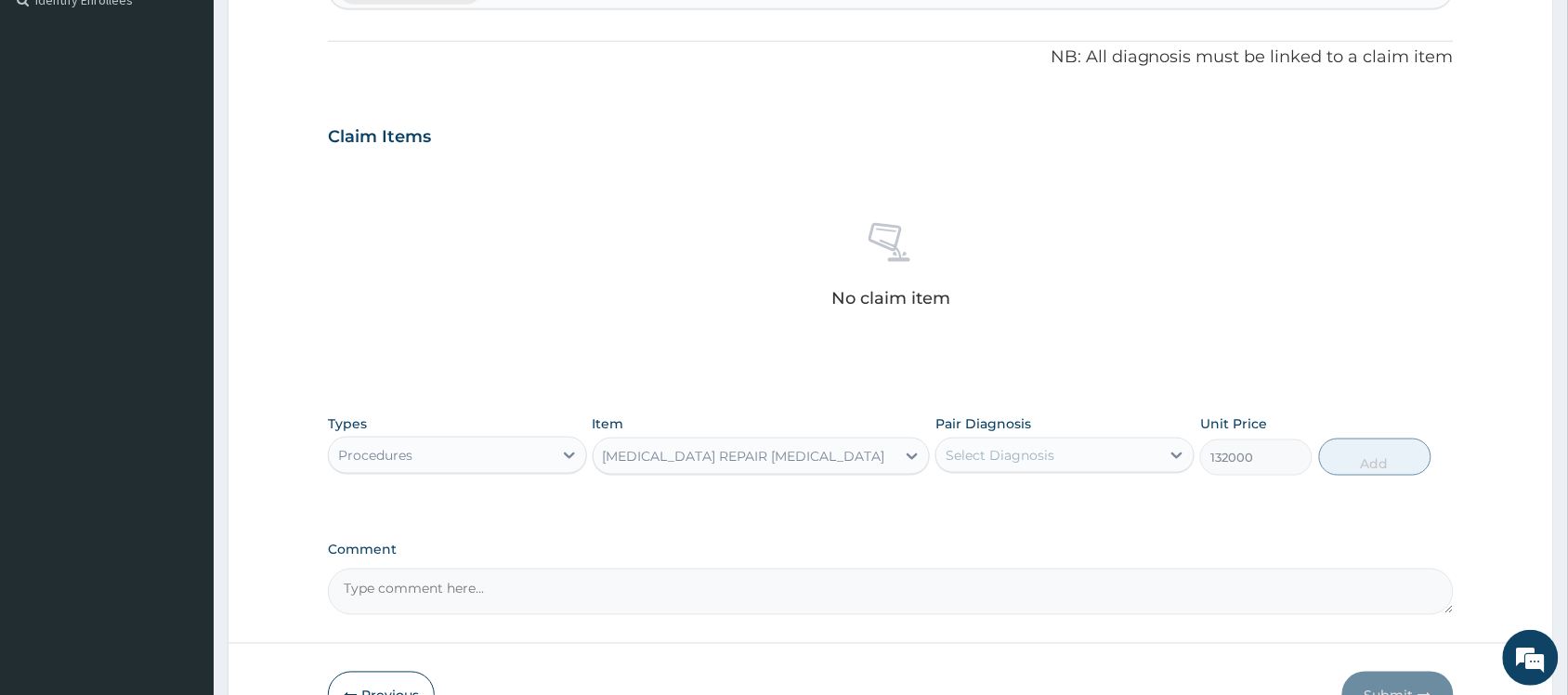
scroll to position [645, 0]
